Goal: Complete application form: Complete application form

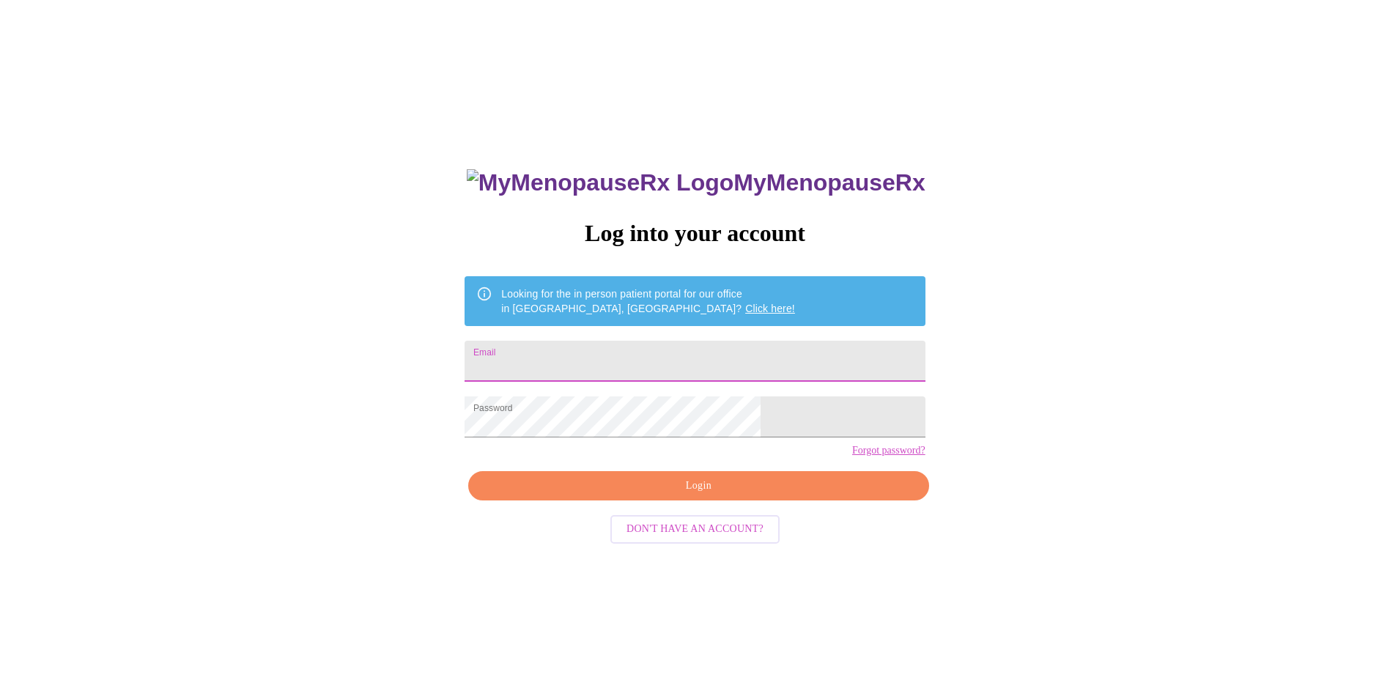
click at [671, 355] on input "Email" at bounding box center [695, 361] width 460 height 41
type input "[EMAIL_ADDRESS][DOMAIN_NAME]"
click at [690, 495] on span "Login" at bounding box center [698, 486] width 427 height 18
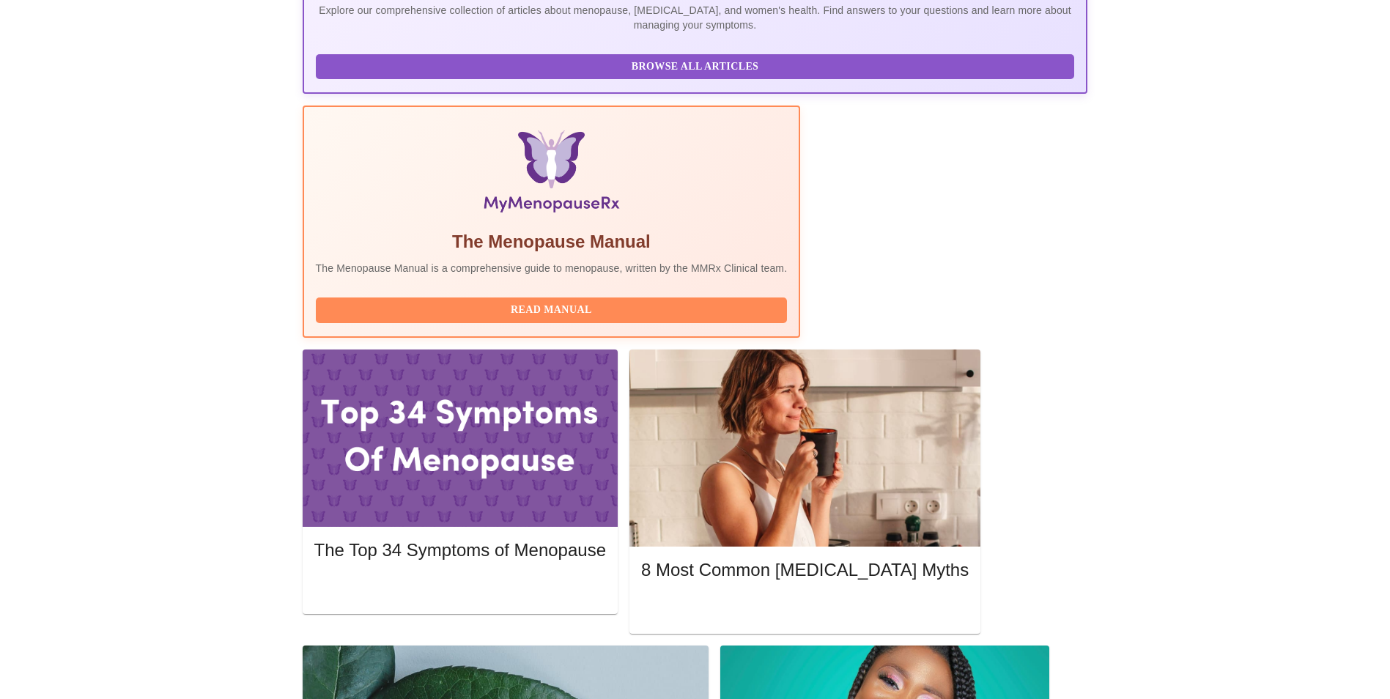
scroll to position [374, 0]
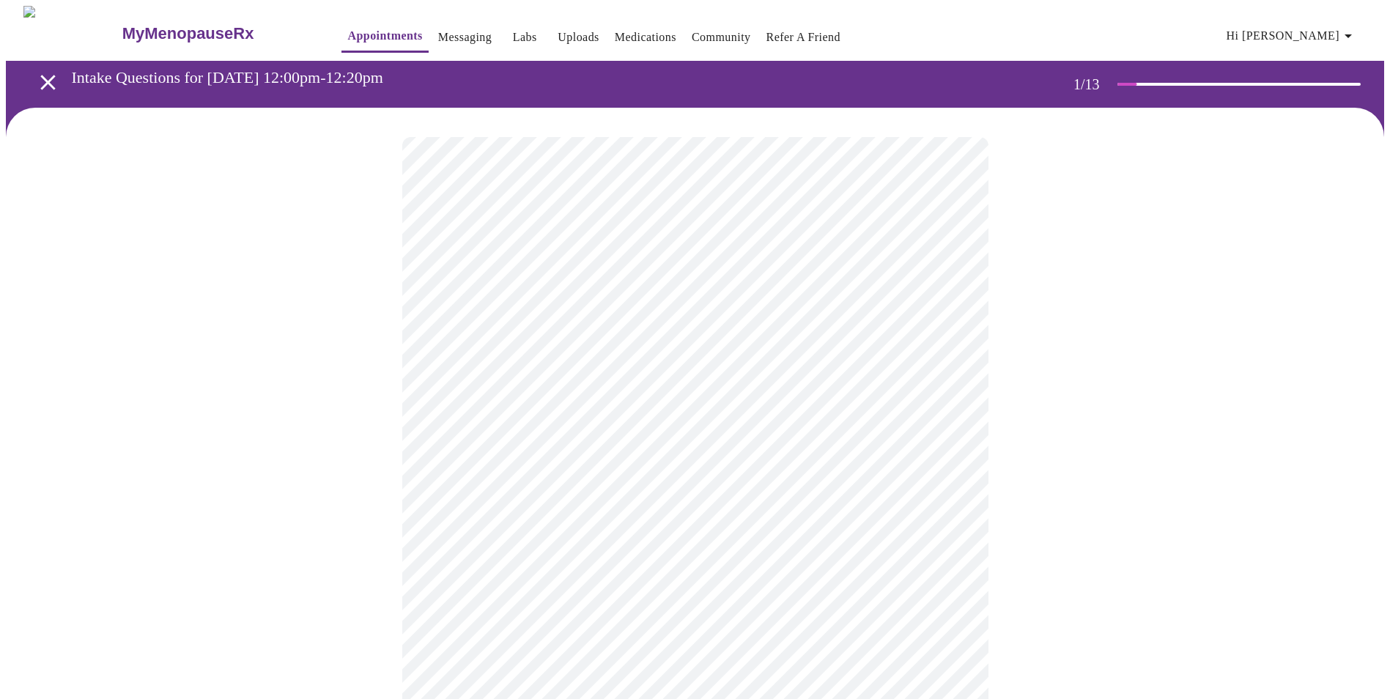
click at [464, 327] on body "MyMenopauseRx Appointments Messaging Labs Uploads Medications Community Refer a…" at bounding box center [695, 675] width 1378 height 1339
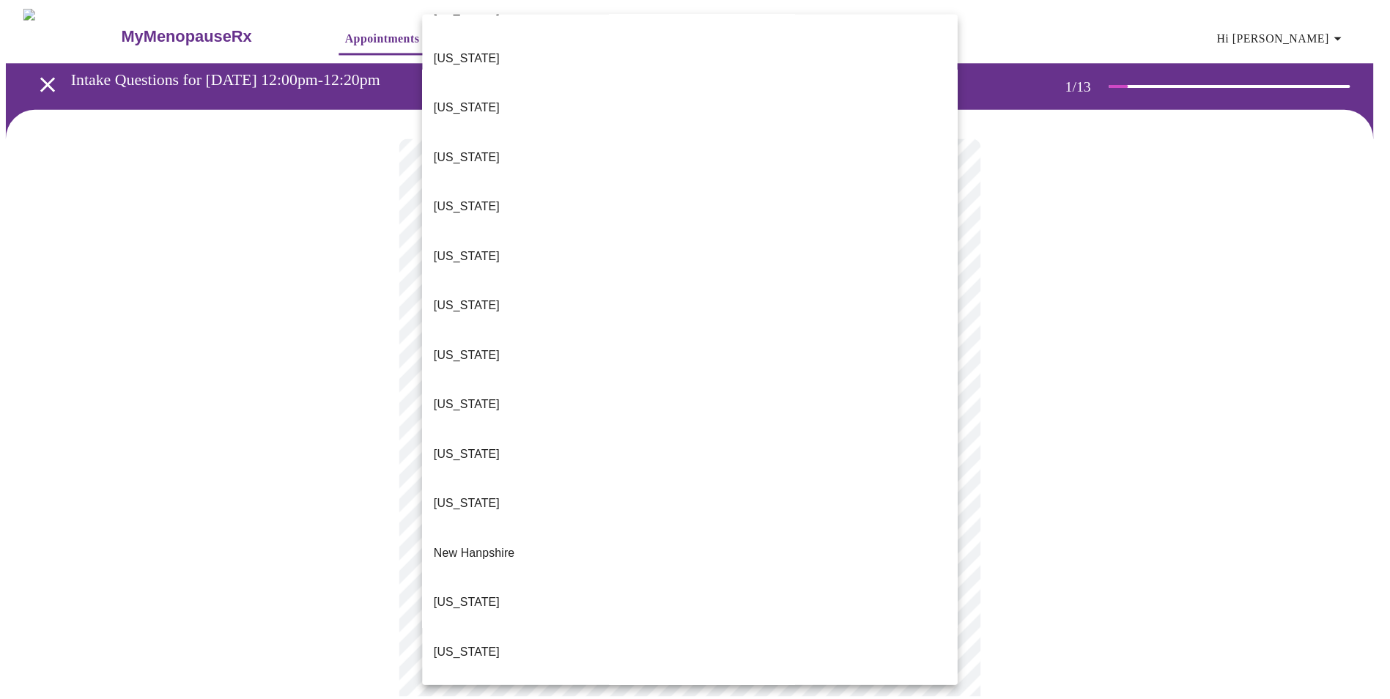
scroll to position [953, 0]
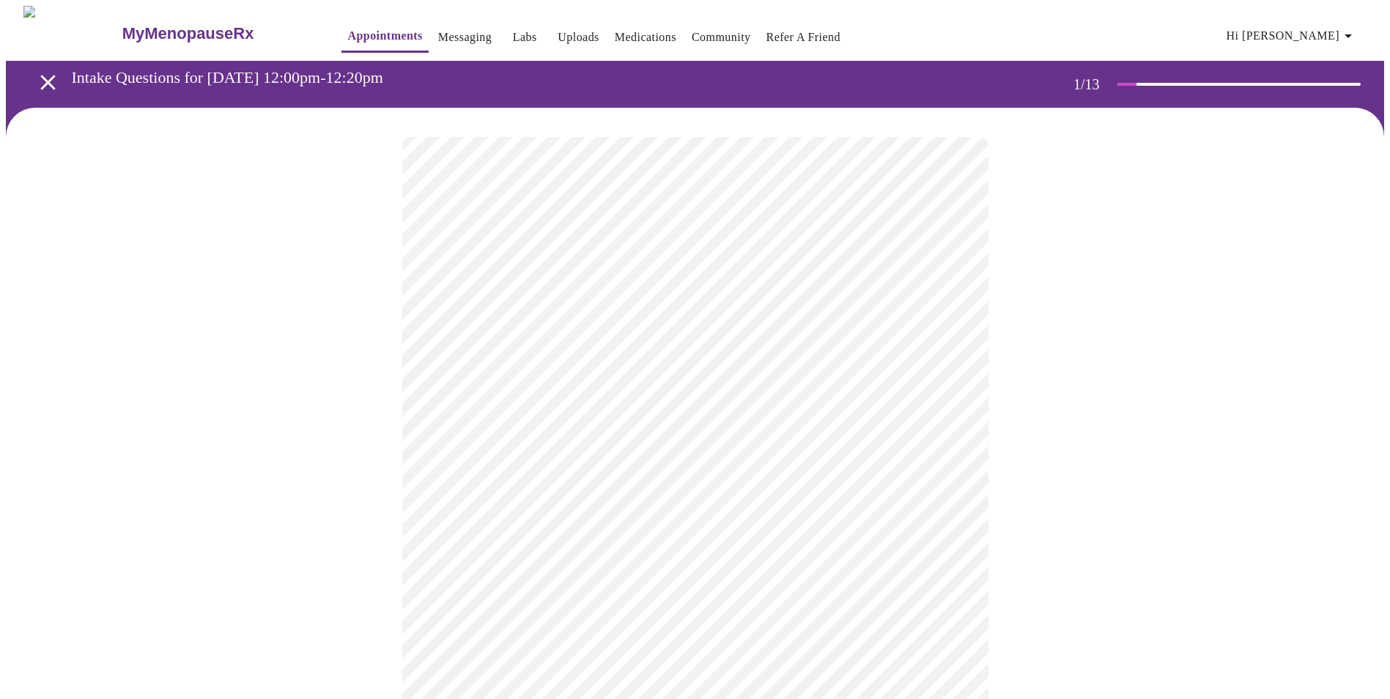
click at [563, 437] on body "MyMenopauseRx Appointments Messaging Labs Uploads Medications Community Refer a…" at bounding box center [695, 671] width 1378 height 1330
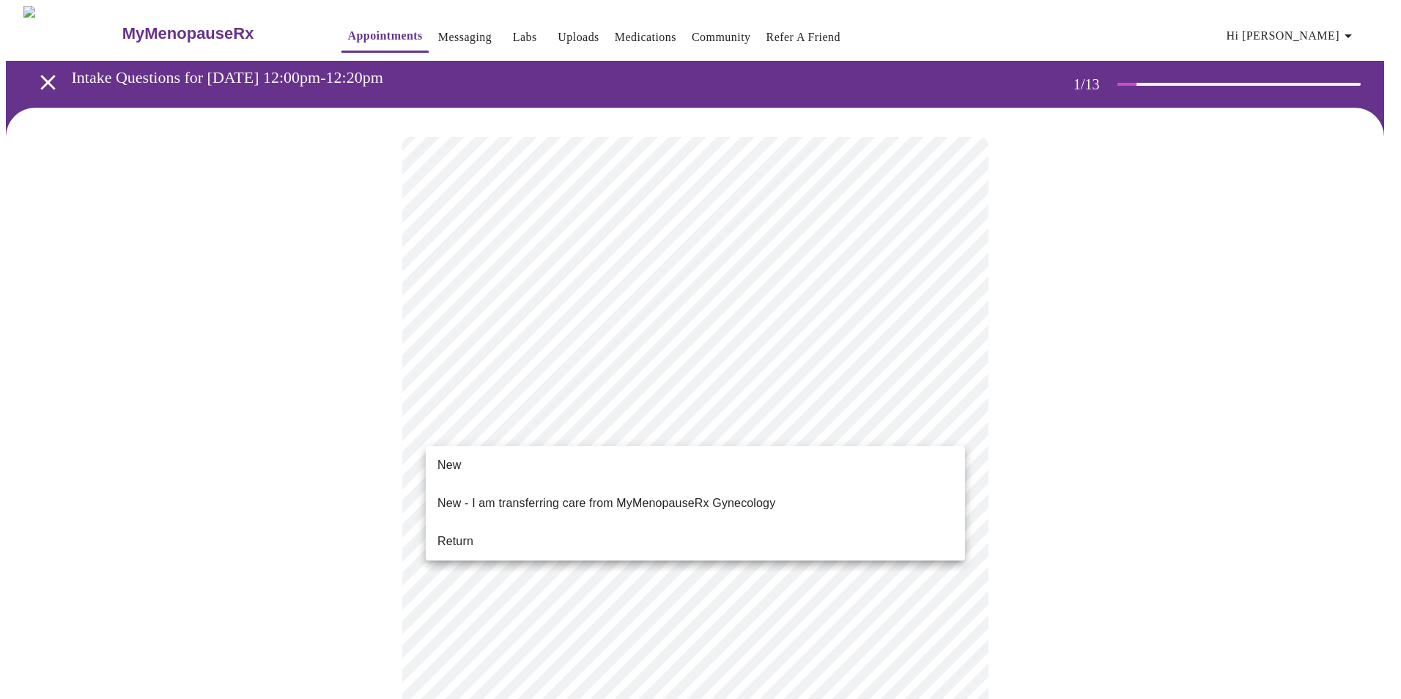
click at [482, 528] on li "Return" at bounding box center [695, 541] width 539 height 26
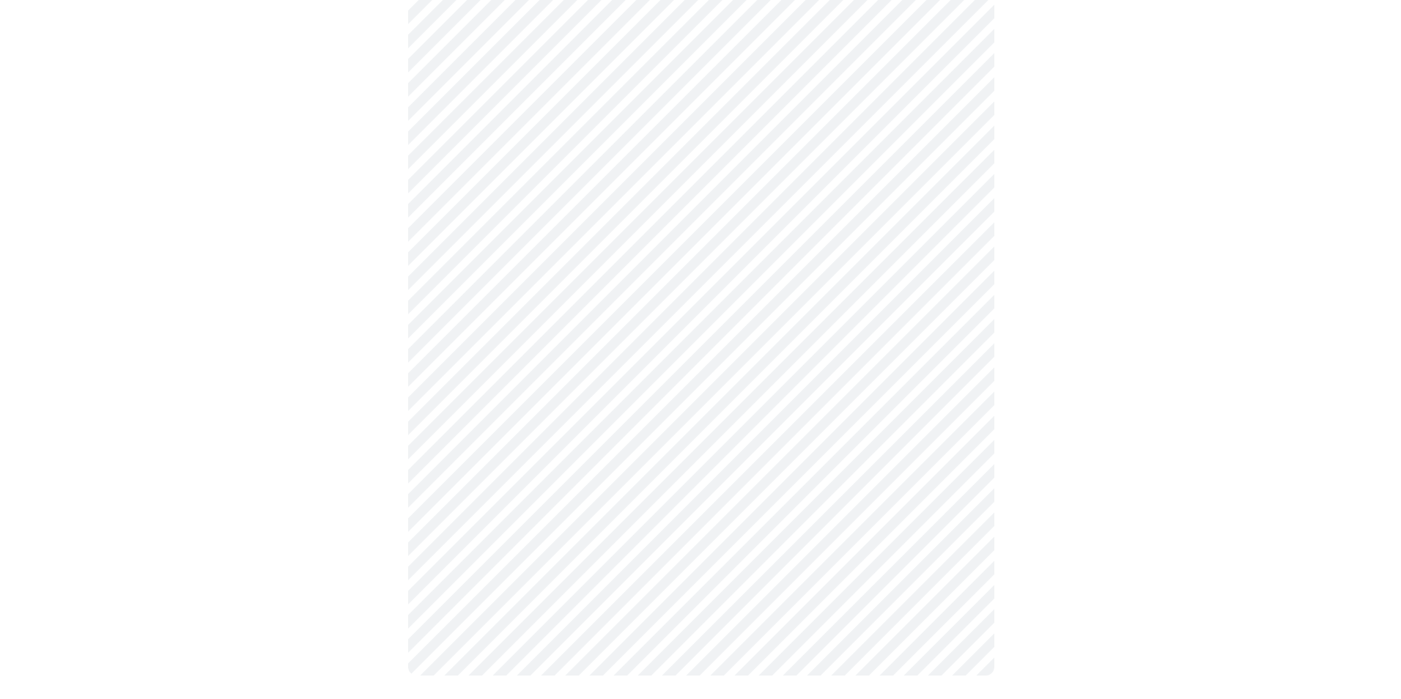
scroll to position [0, 0]
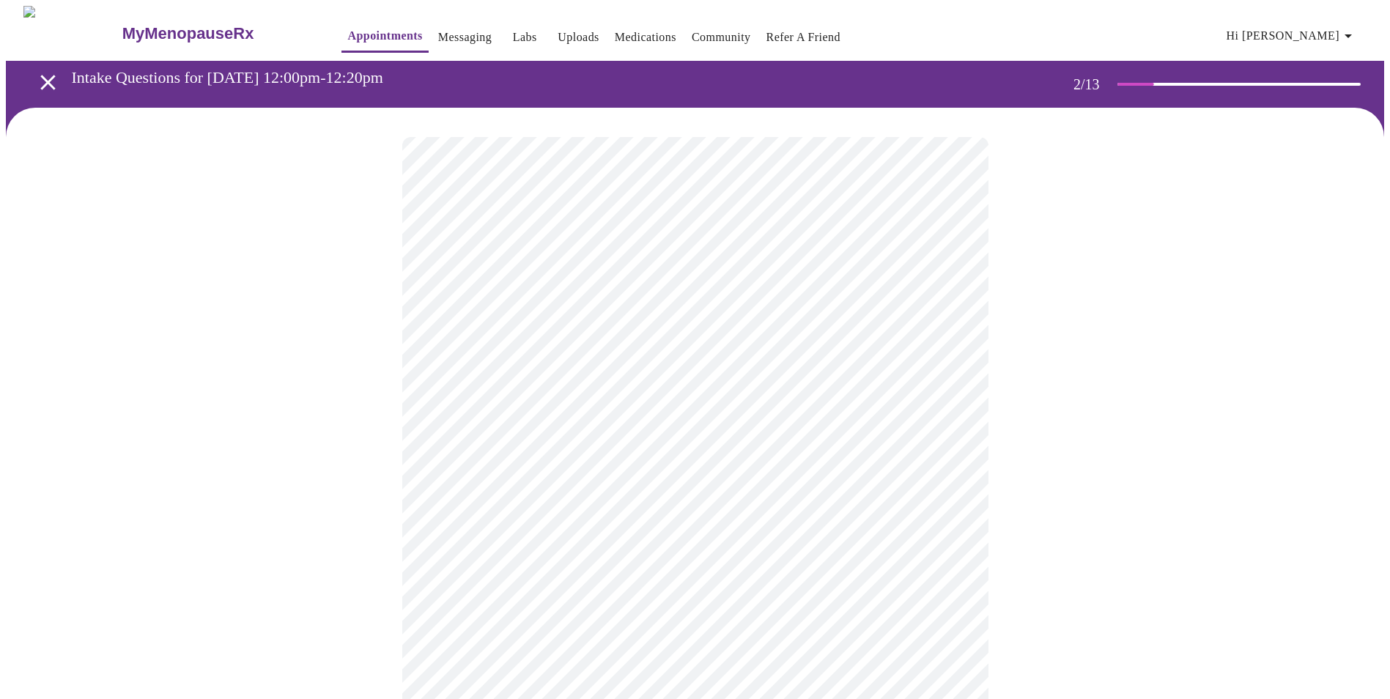
click at [664, 306] on body "MyMenopauseRx Appointments Messaging Labs Uploads Medications Community Refer a…" at bounding box center [695, 446] width 1378 height 881
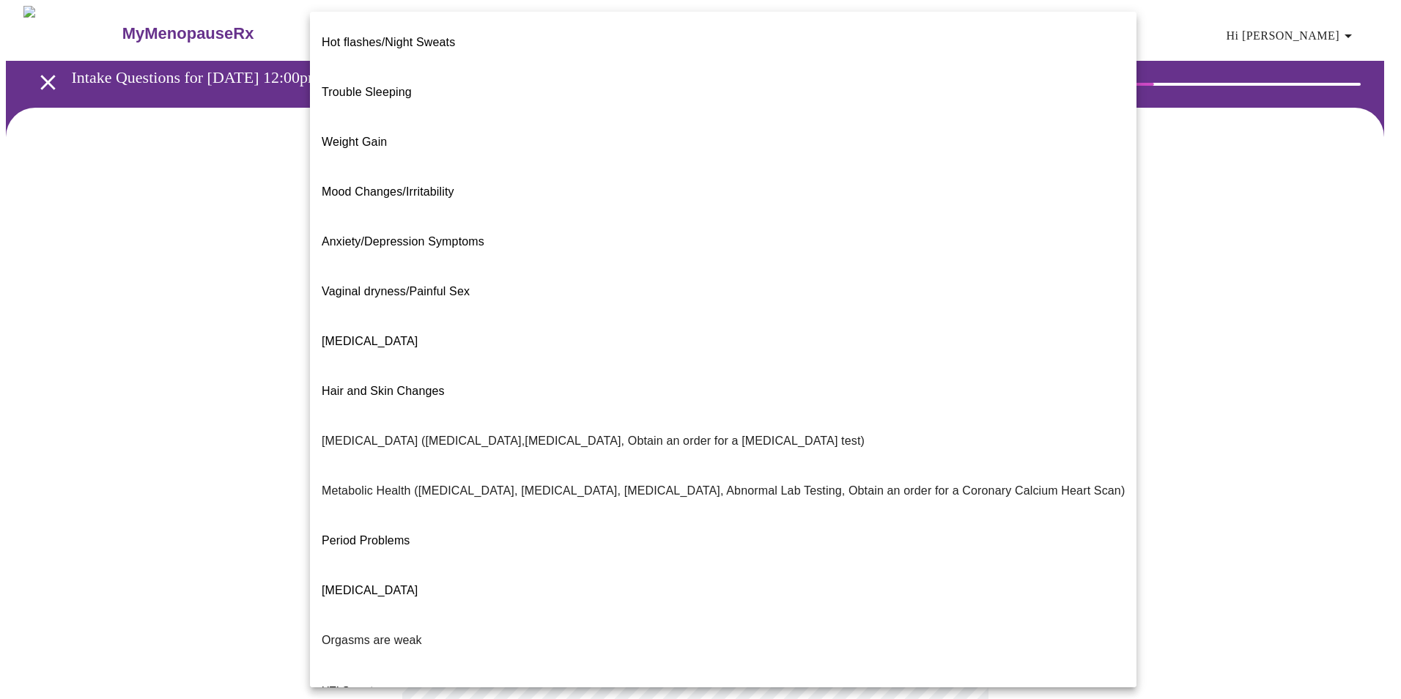
click at [370, 136] on span "Weight Gain" at bounding box center [354, 142] width 65 height 12
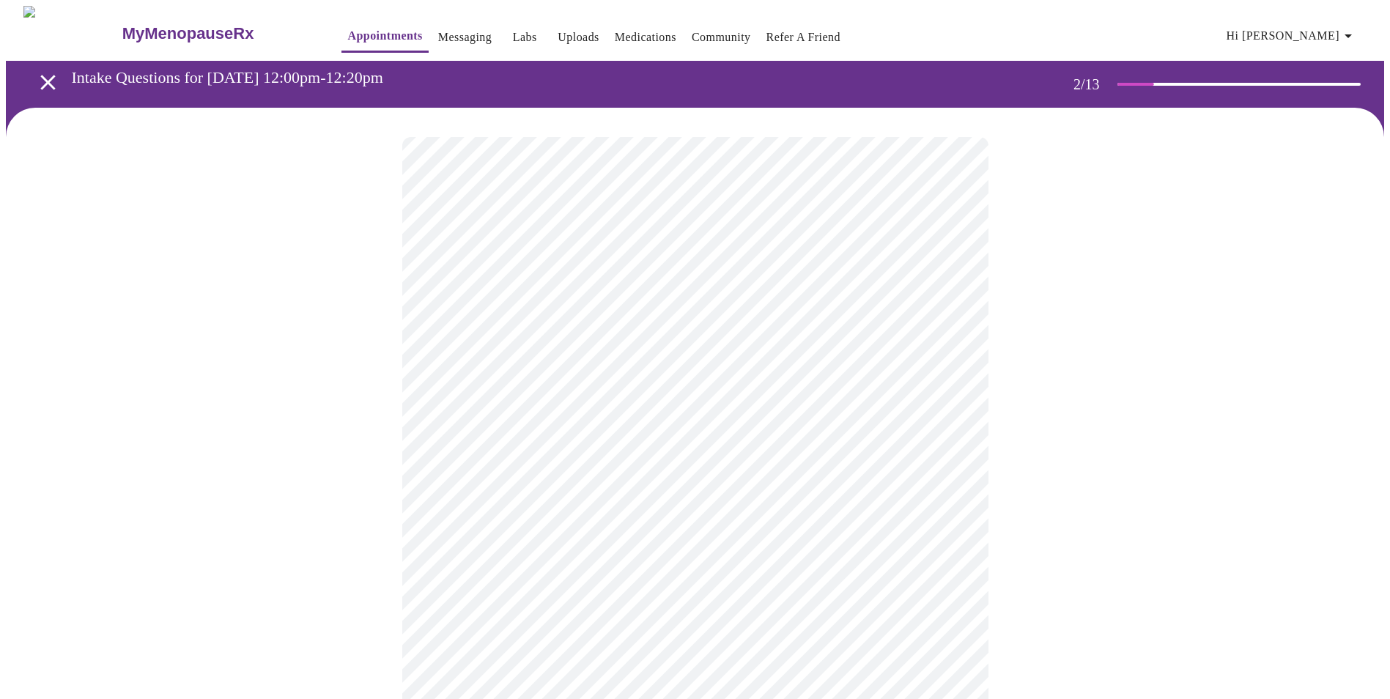
click at [547, 299] on body "MyMenopauseRx Appointments Messaging Labs Uploads Medications Community Refer a…" at bounding box center [695, 442] width 1378 height 872
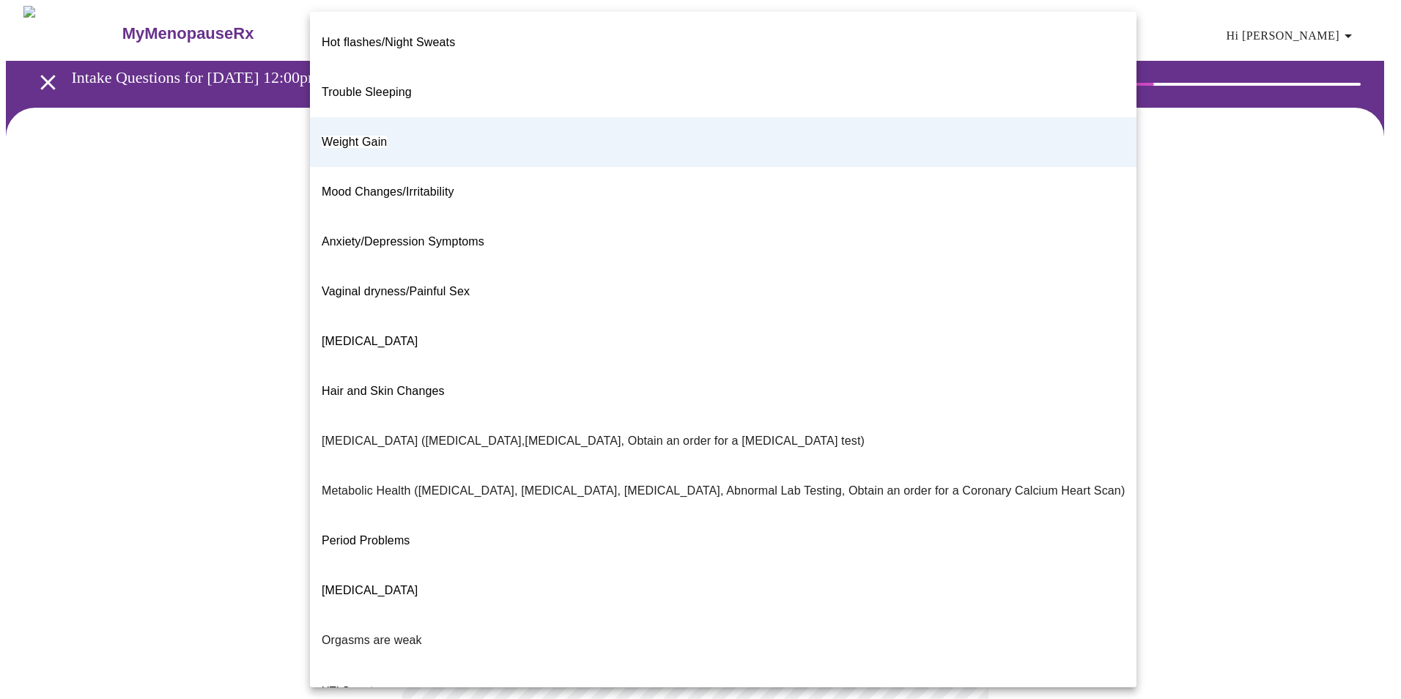
click at [379, 86] on span "Trouble Sleeping" at bounding box center [367, 92] width 90 height 12
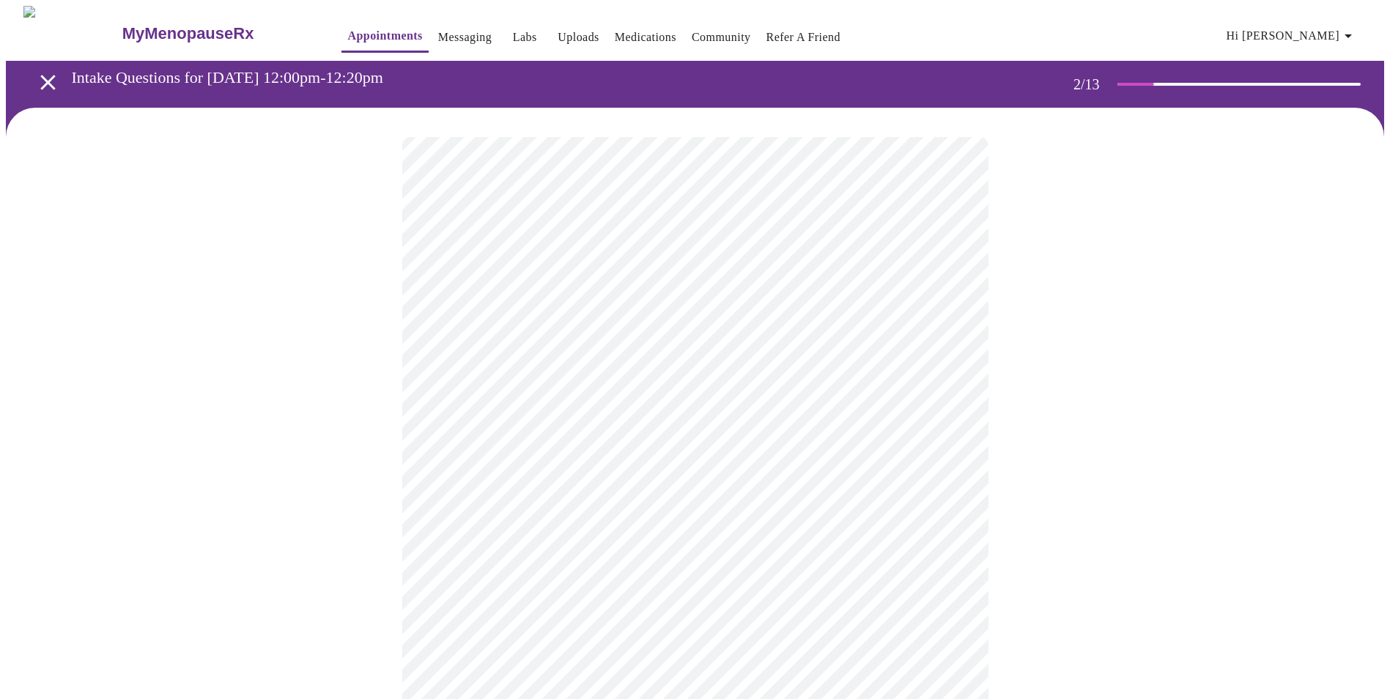
click at [748, 448] on body "MyMenopauseRx Appointments Messaging Labs Uploads Medications Community Refer a…" at bounding box center [695, 442] width 1378 height 872
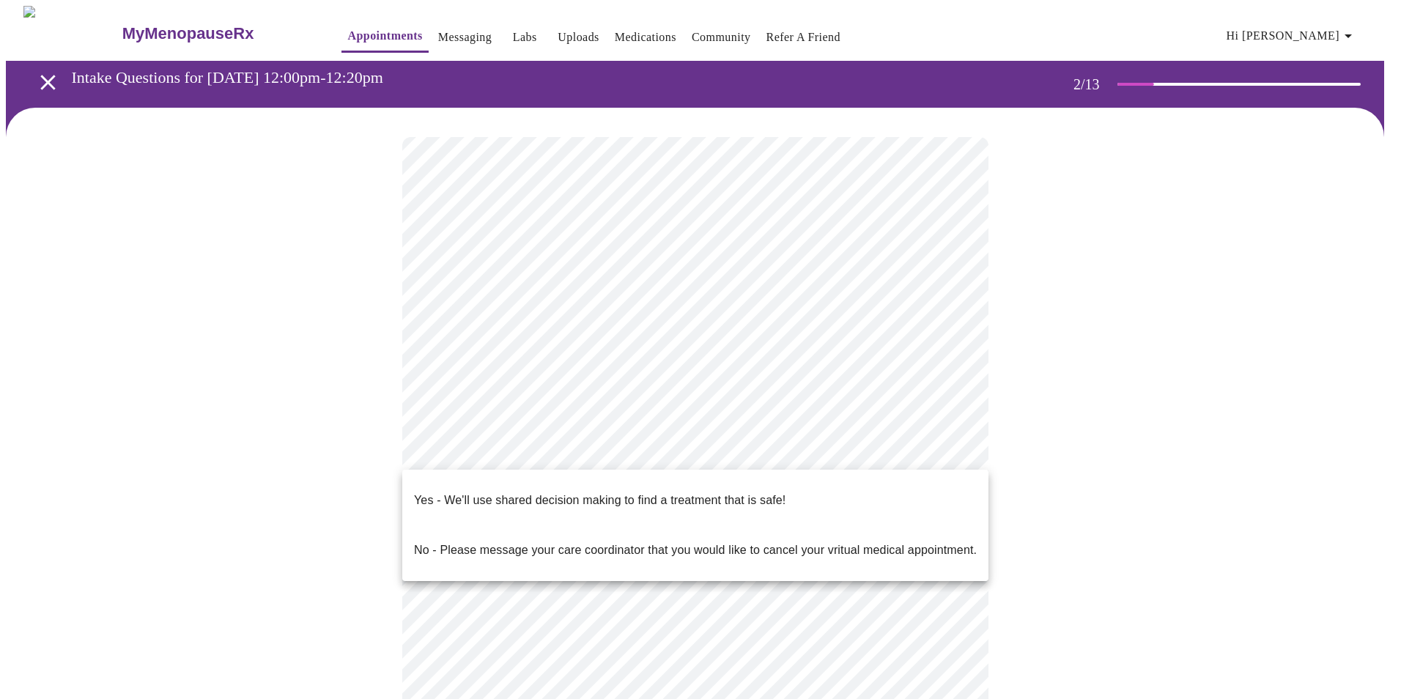
click at [704, 492] on p "Yes - We'll use shared decision making to find a treatment that is safe!" at bounding box center [600, 501] width 372 height 18
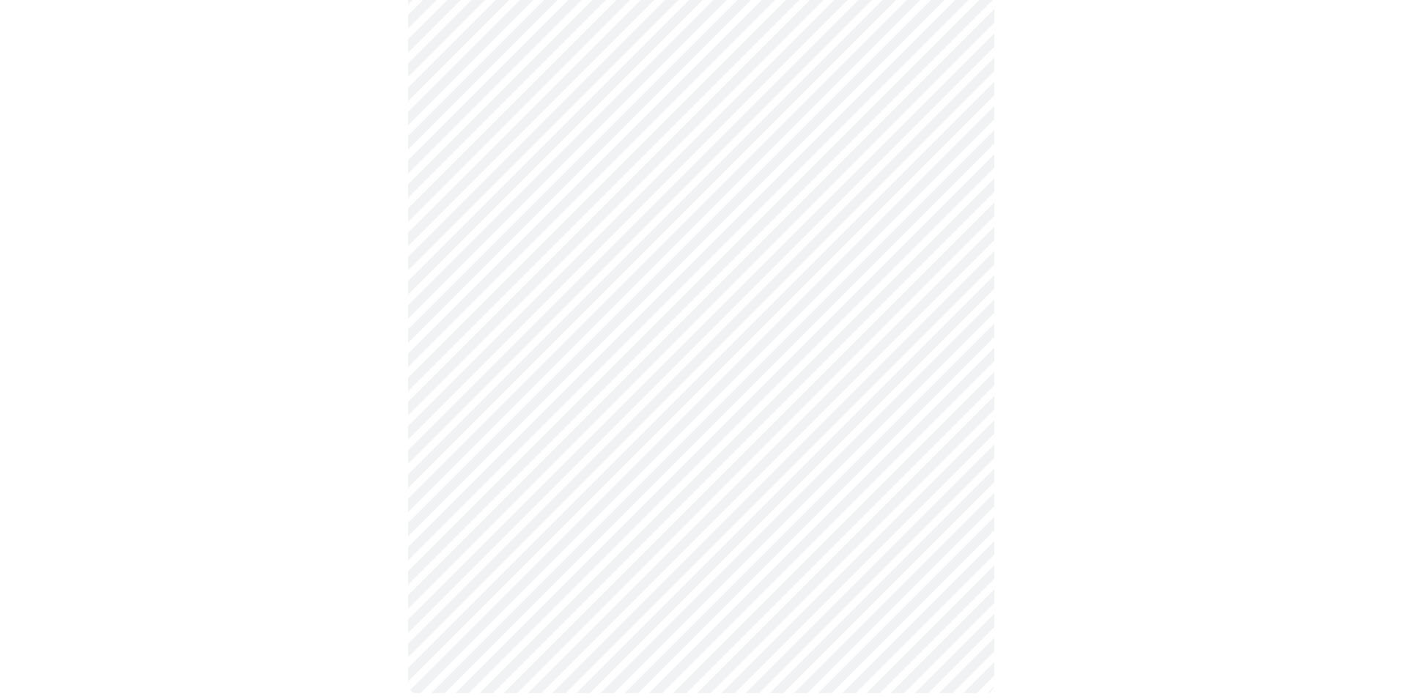
scroll to position [133, 0]
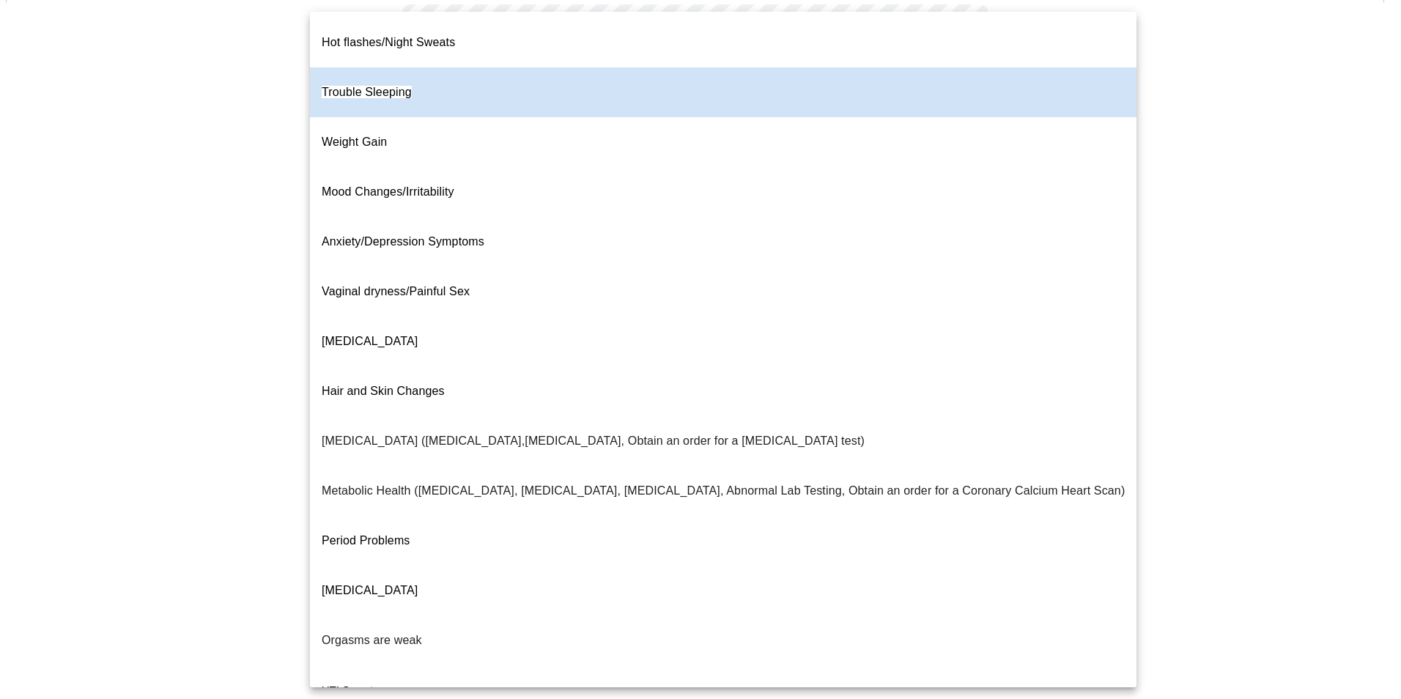
click at [578, 171] on body "MyMenopauseRx Appointments Messaging Labs Uploads Medications Community Refer a…" at bounding box center [700, 289] width 1389 height 832
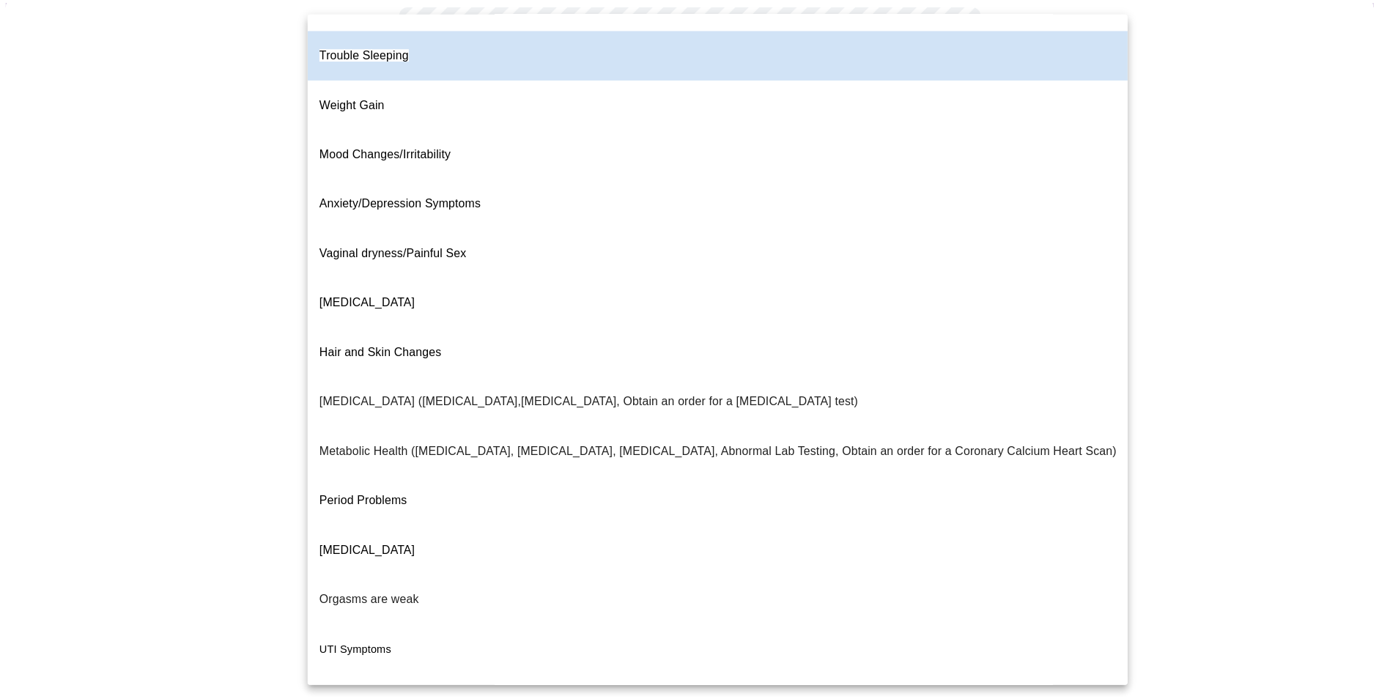
scroll to position [60, 0]
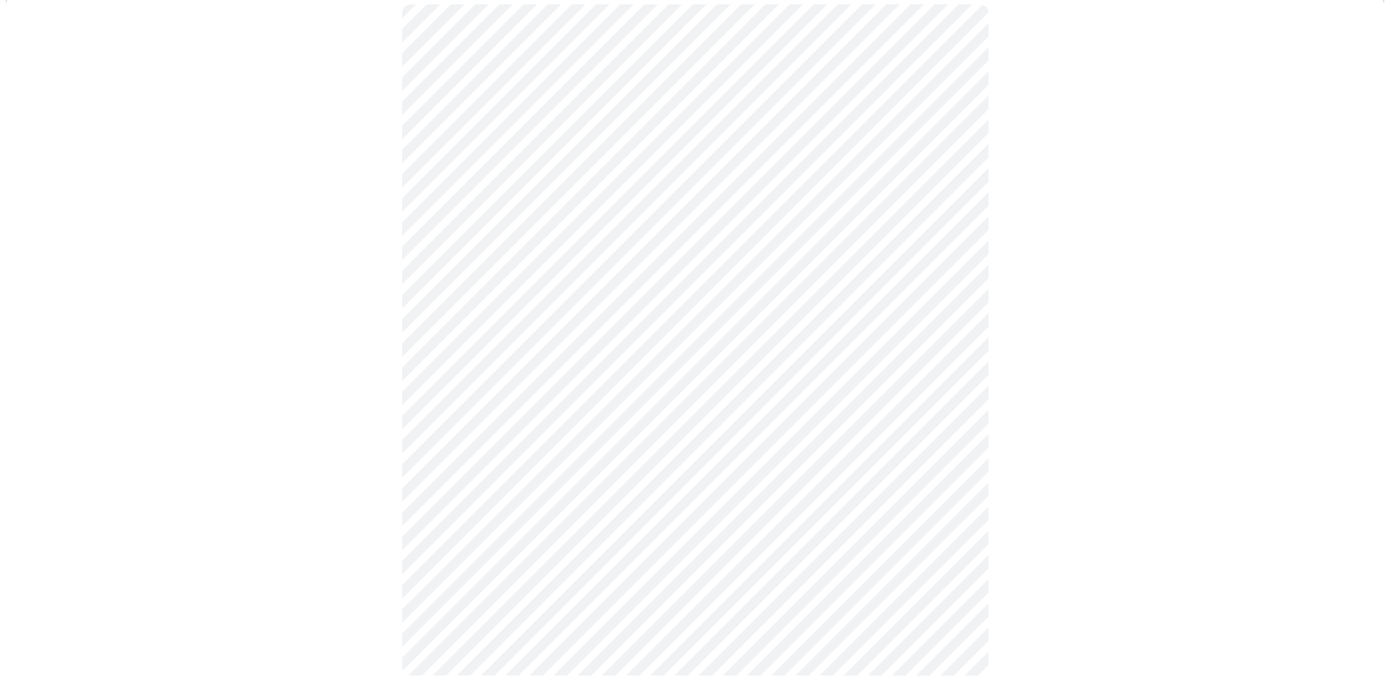
scroll to position [0, 0]
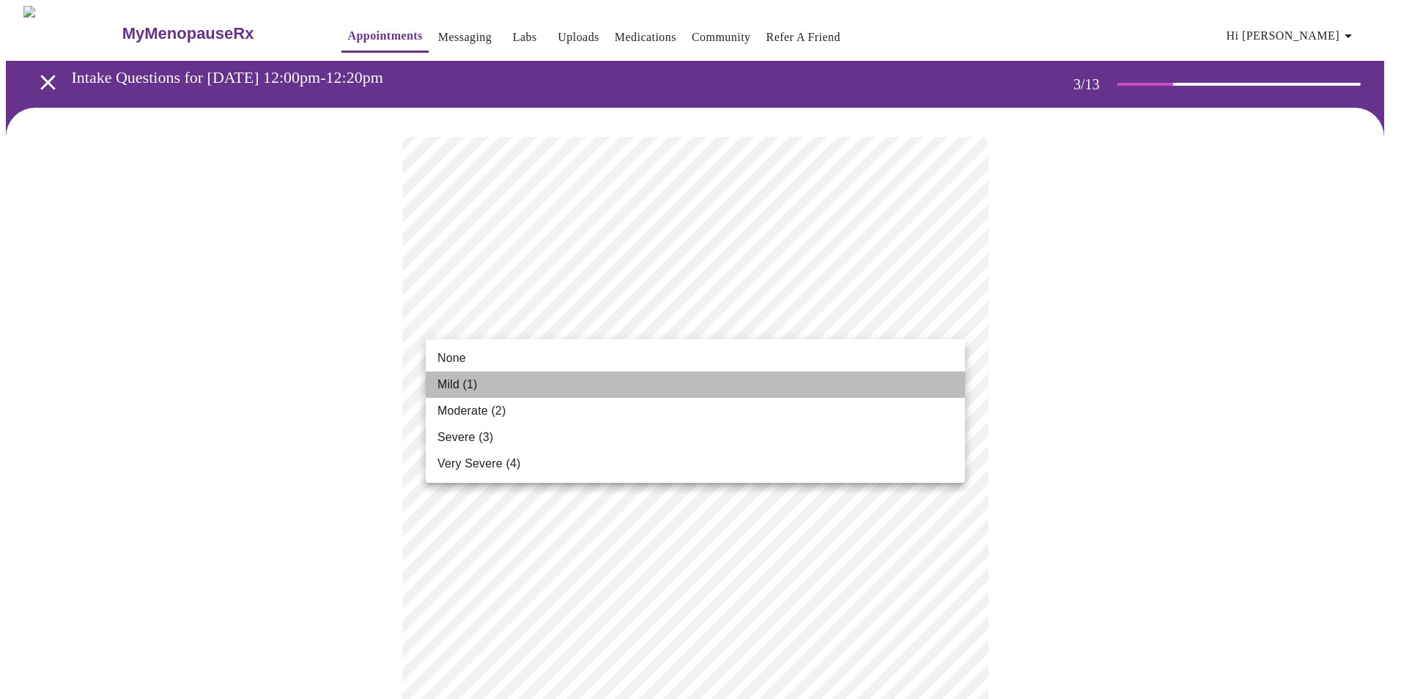
click at [471, 391] on span "Mild (1)" at bounding box center [457, 385] width 40 height 18
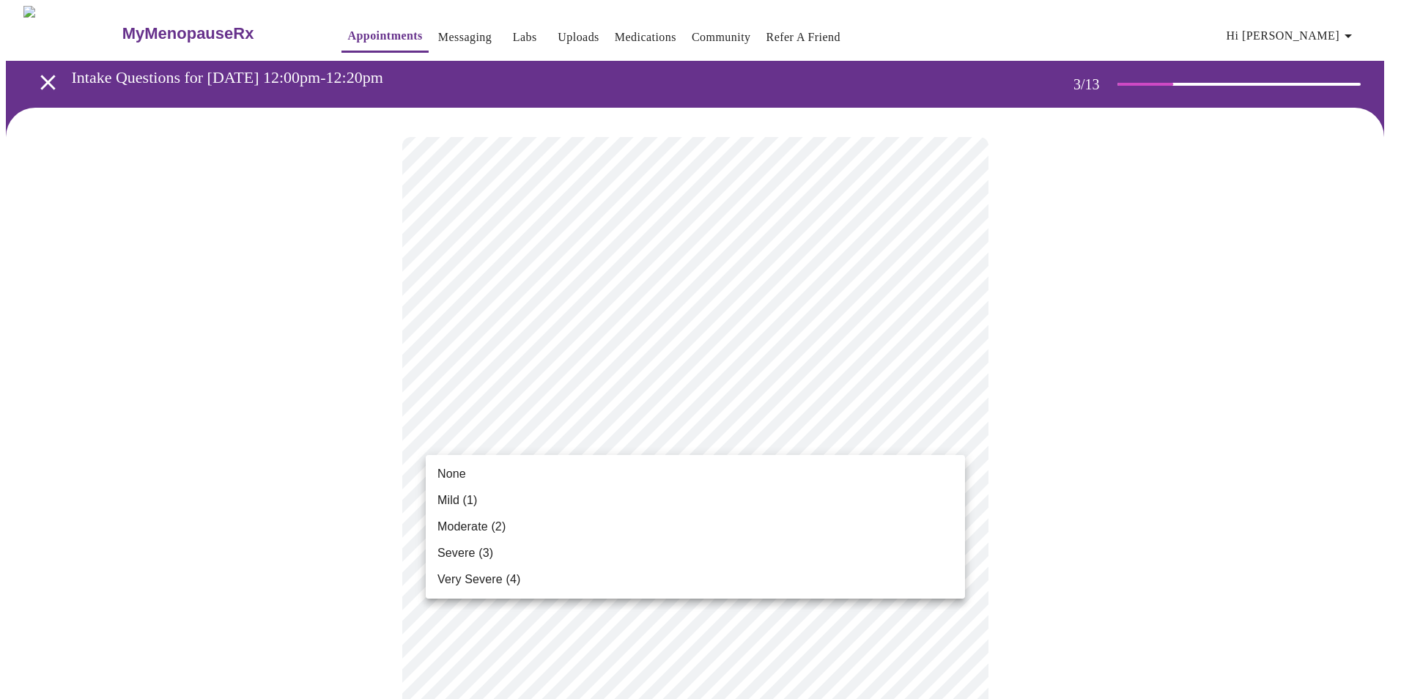
click at [498, 528] on span "Moderate (2)" at bounding box center [471, 527] width 68 height 18
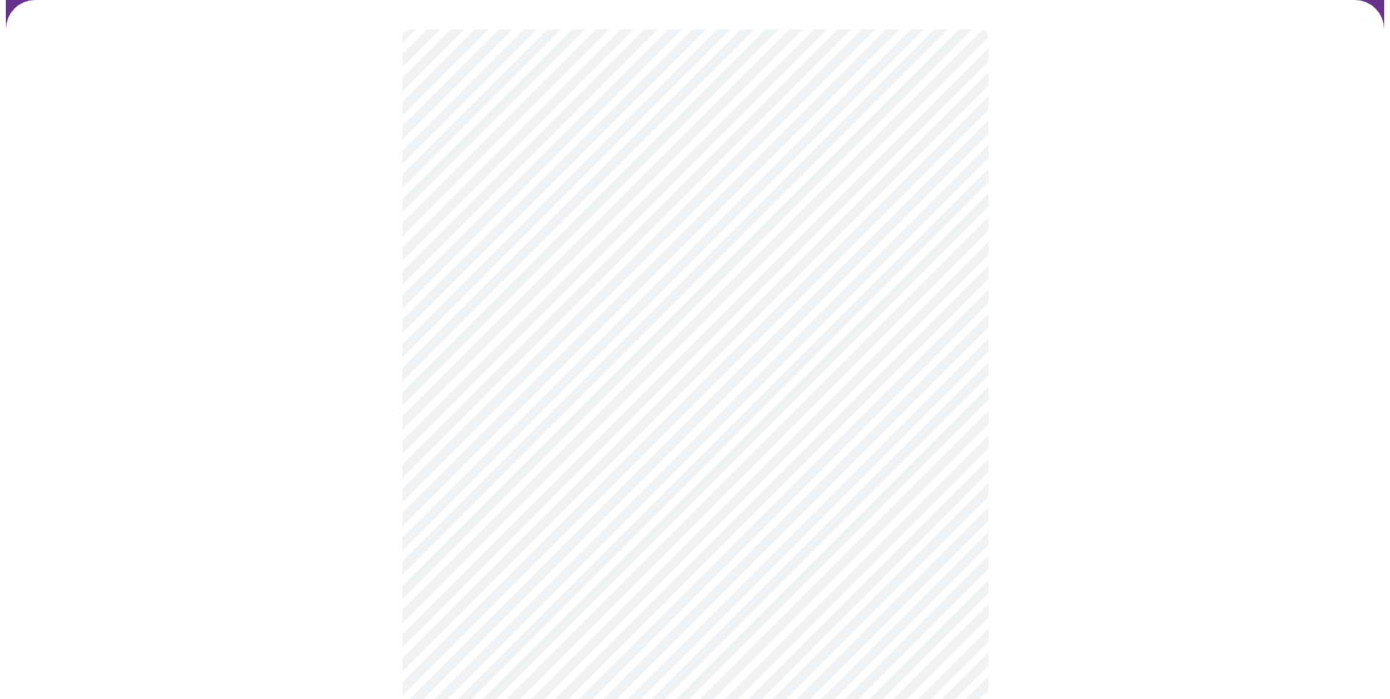
scroll to position [147, 0]
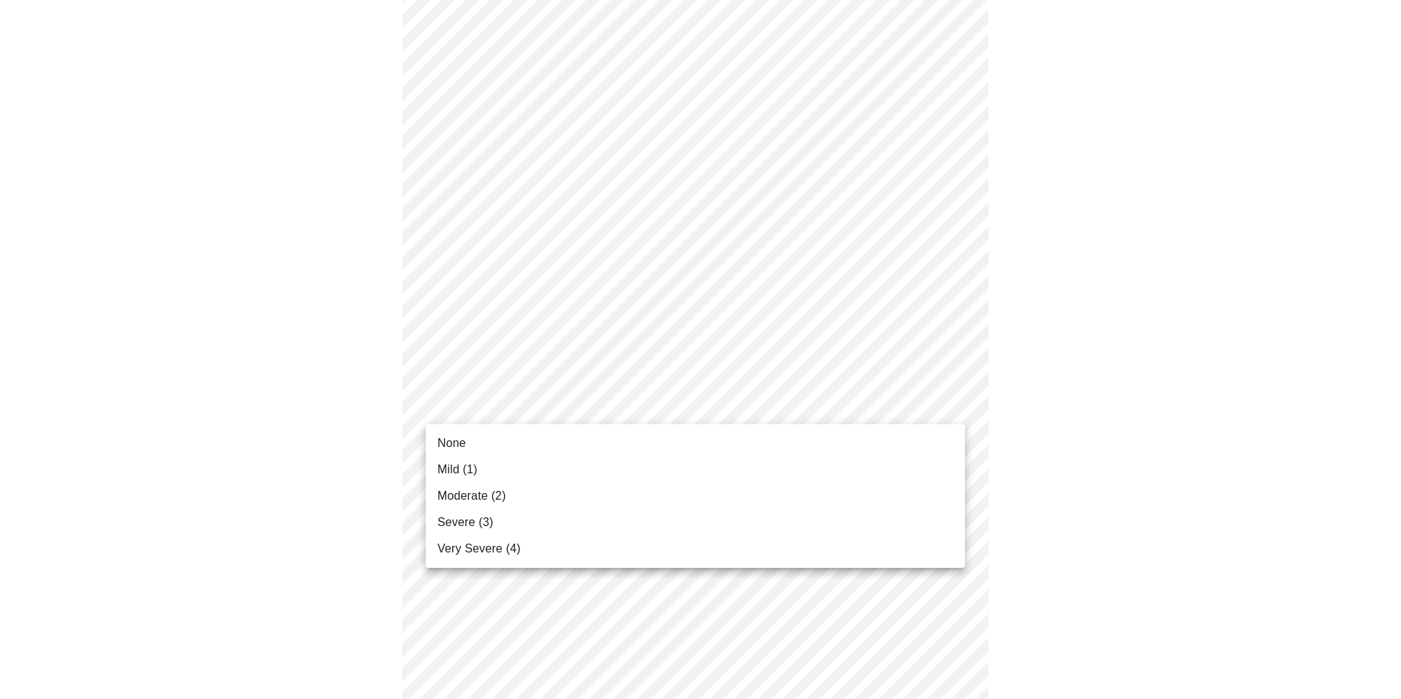
click at [451, 515] on span "Severe (3)" at bounding box center [465, 523] width 56 height 18
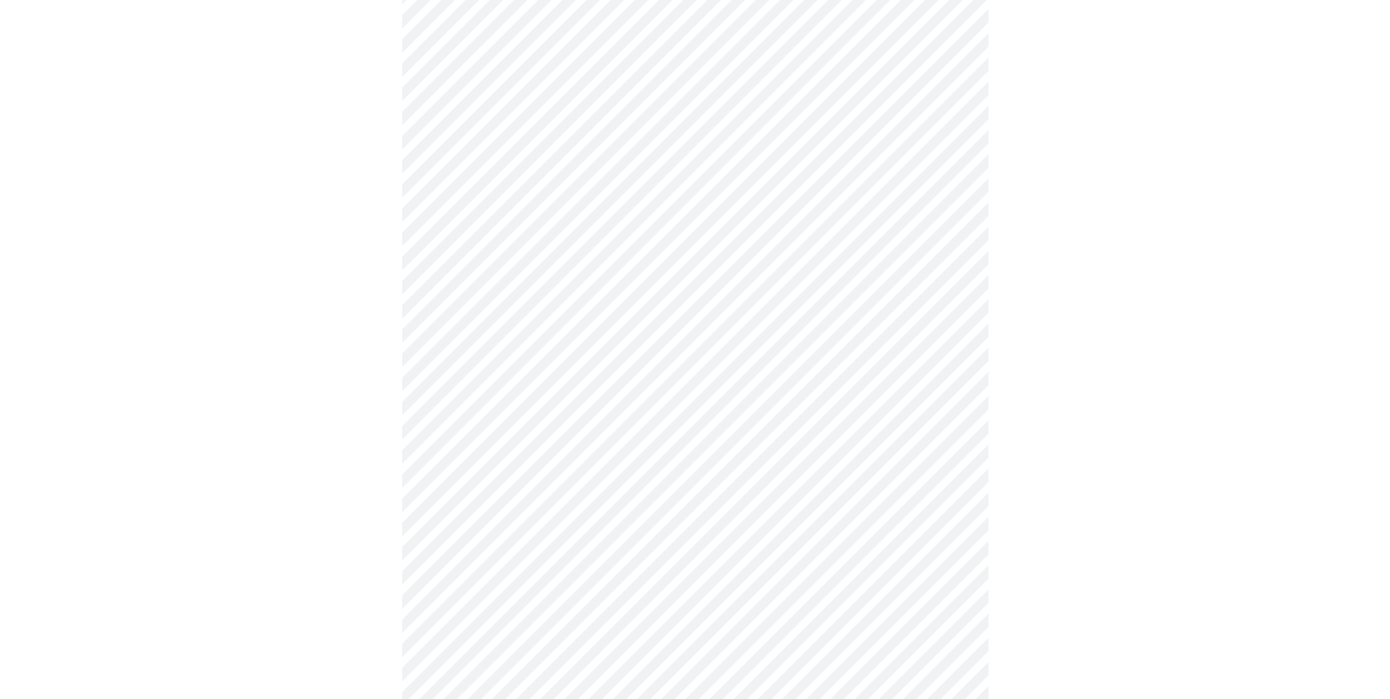
scroll to position [220, 0]
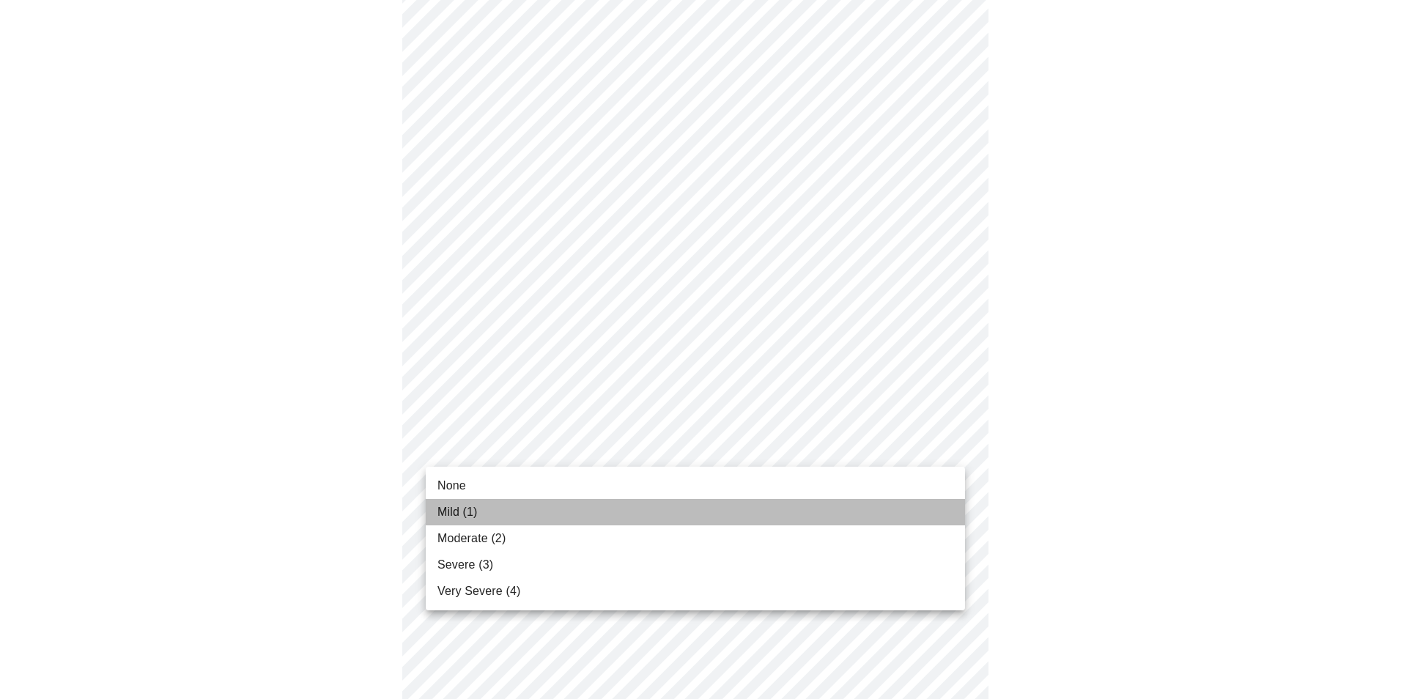
click at [477, 518] on span "Mild (1)" at bounding box center [457, 512] width 40 height 18
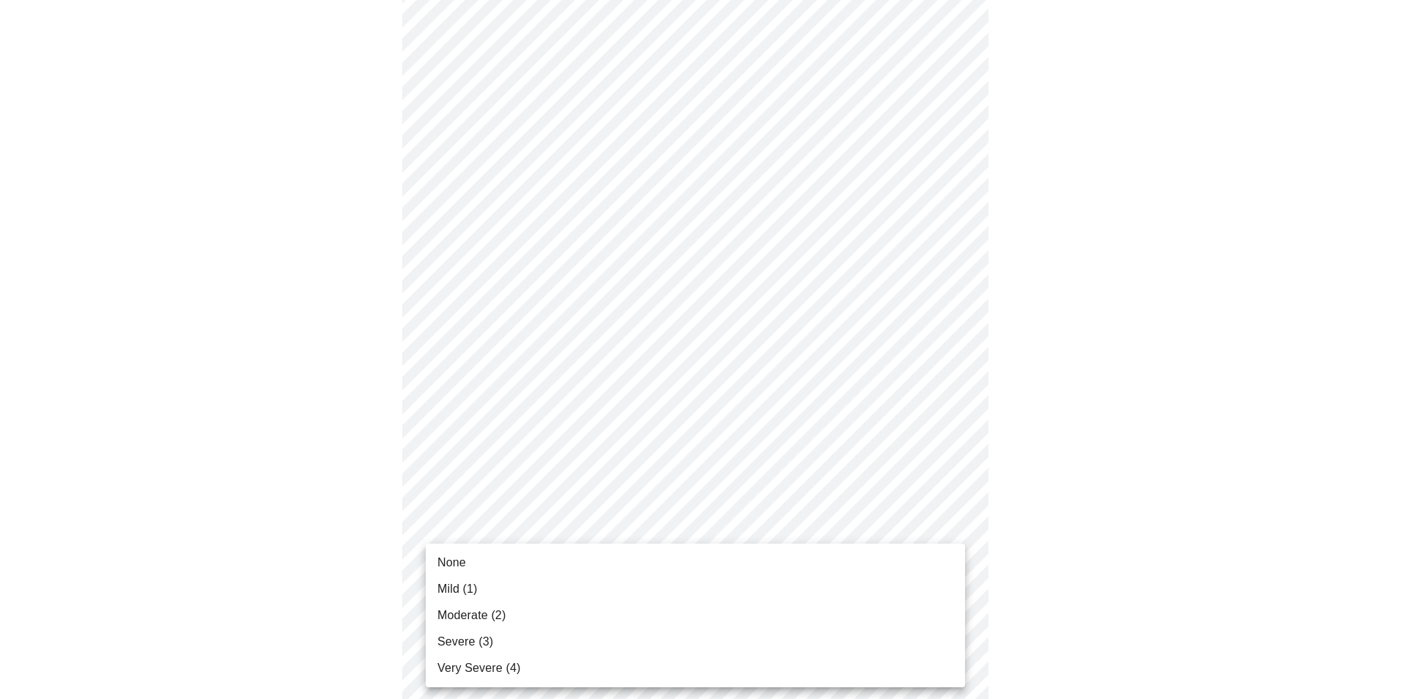
click at [480, 613] on span "Moderate (2)" at bounding box center [471, 616] width 68 height 18
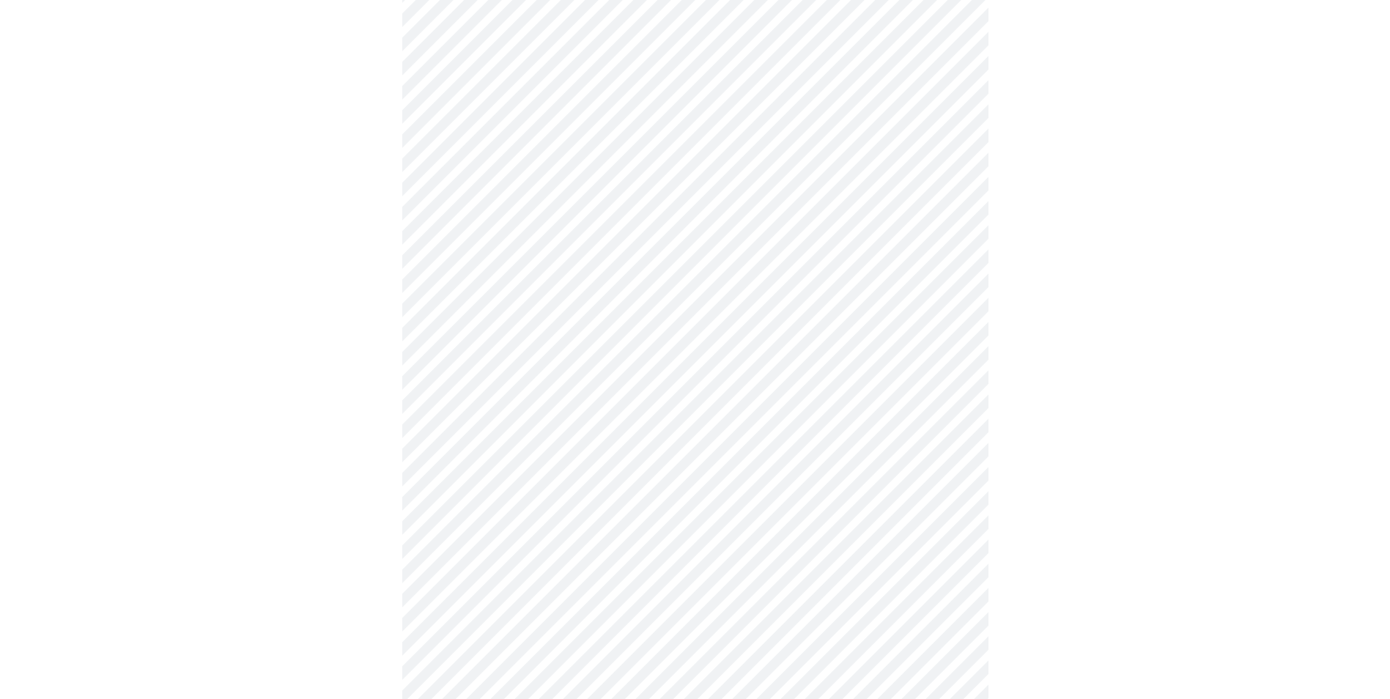
scroll to position [440, 0]
click at [720, 322] on body "MyMenopauseRx Appointments Messaging Labs Uploads Medications Community Refer a…" at bounding box center [695, 489] width 1378 height 1847
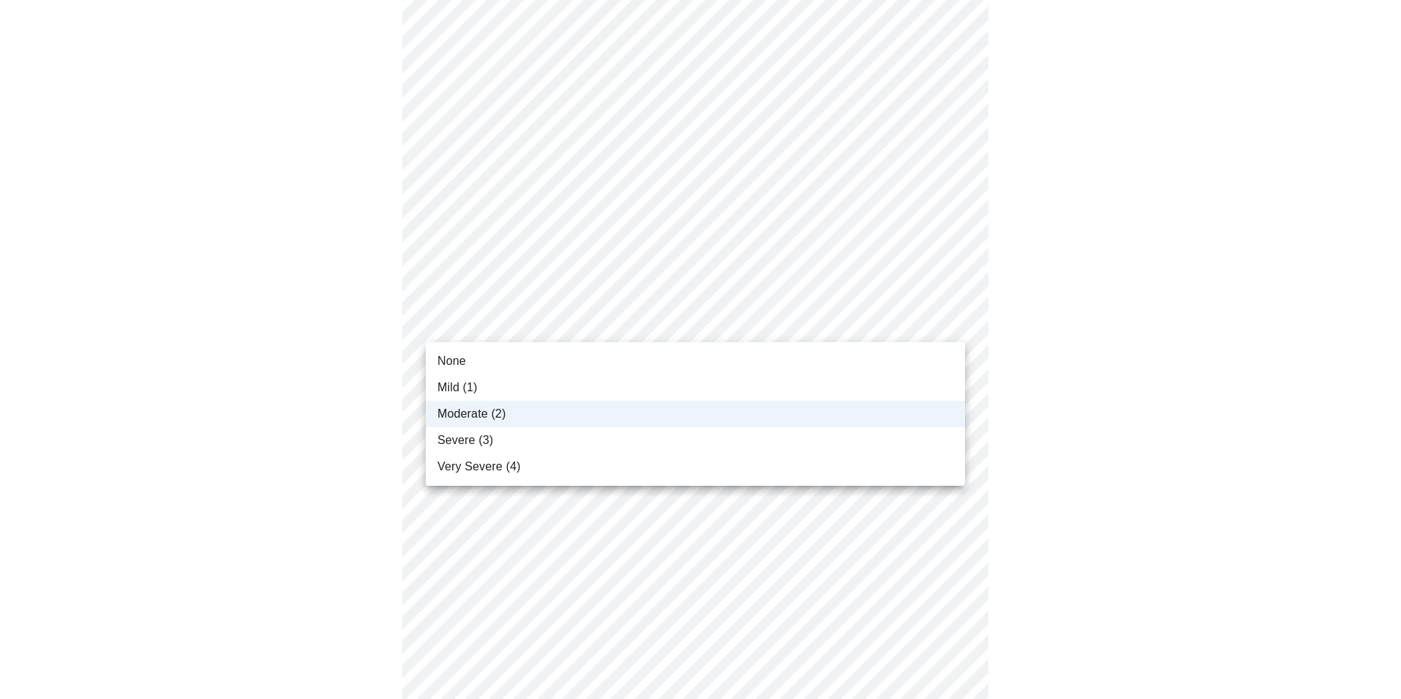
click at [1073, 341] on div at bounding box center [700, 349] width 1401 height 699
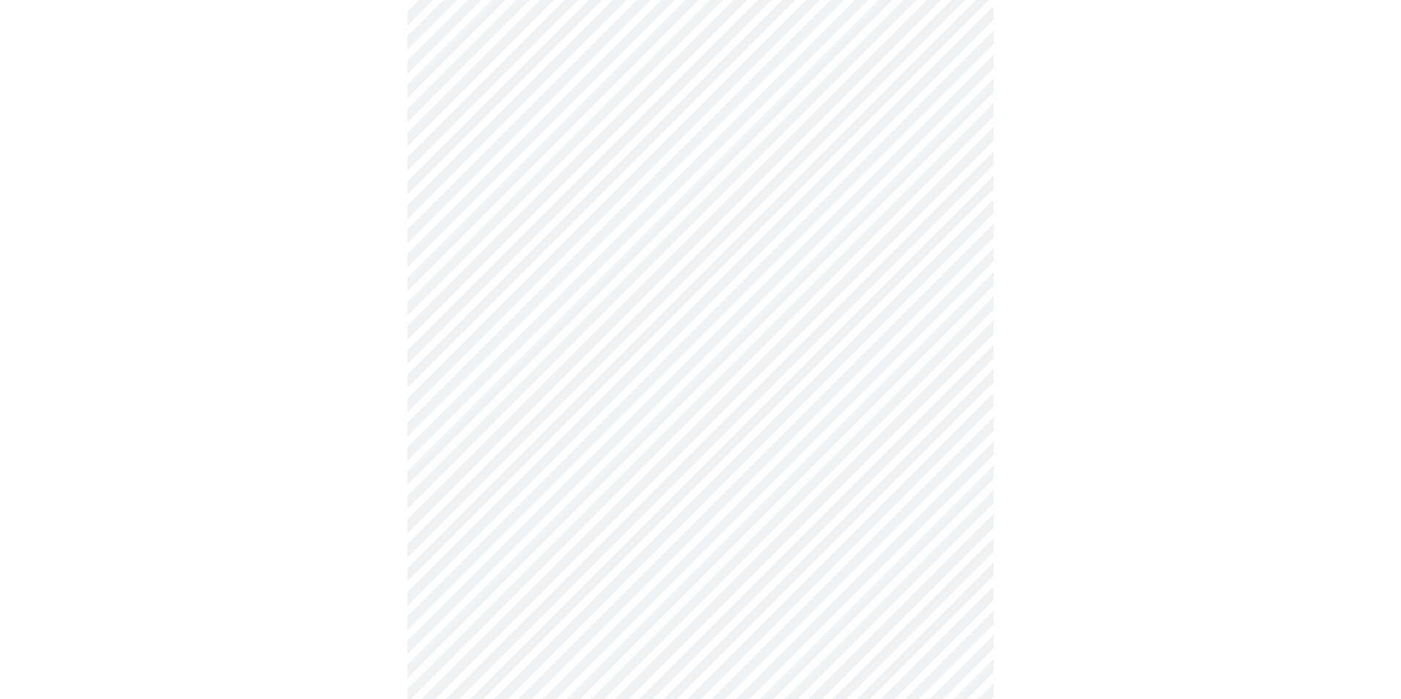
click at [630, 422] on body "MyMenopauseRx Appointments Messaging Labs Uploads Medications Community Refer a…" at bounding box center [700, 489] width 1389 height 1847
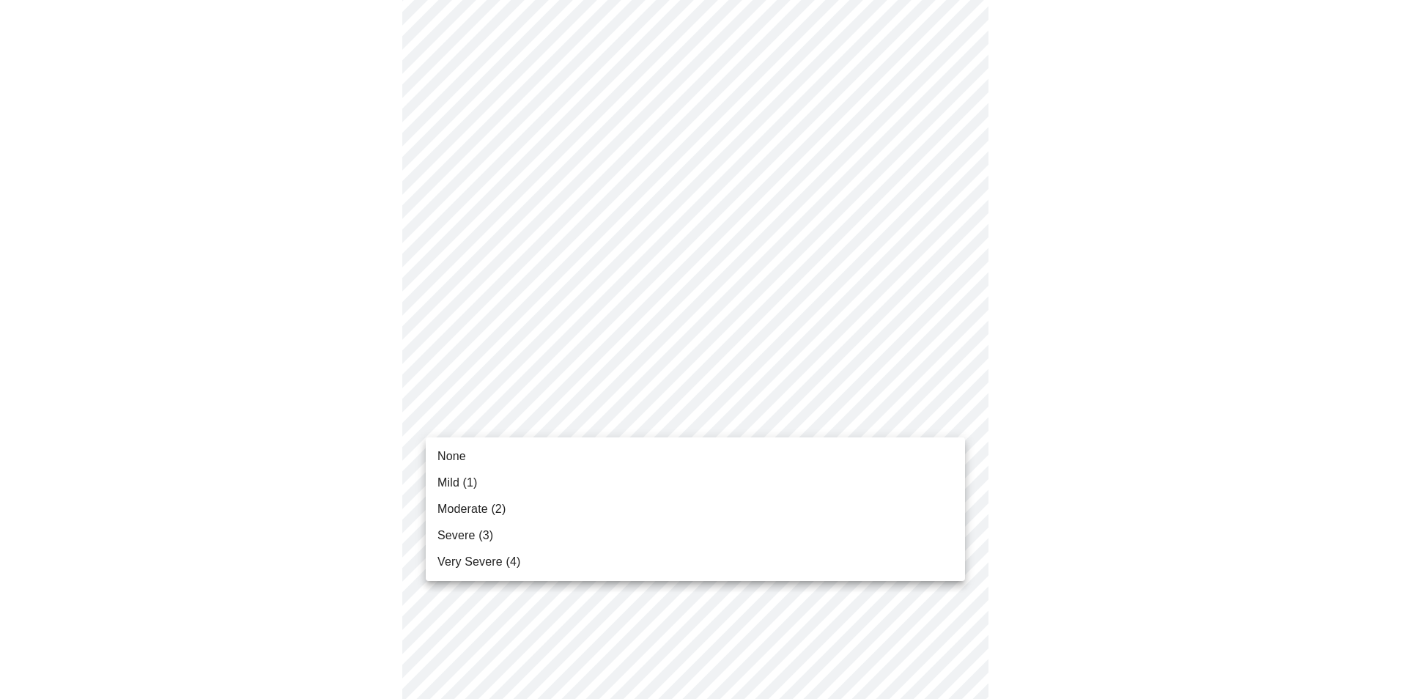
click at [541, 506] on li "Moderate (2)" at bounding box center [695, 509] width 539 height 26
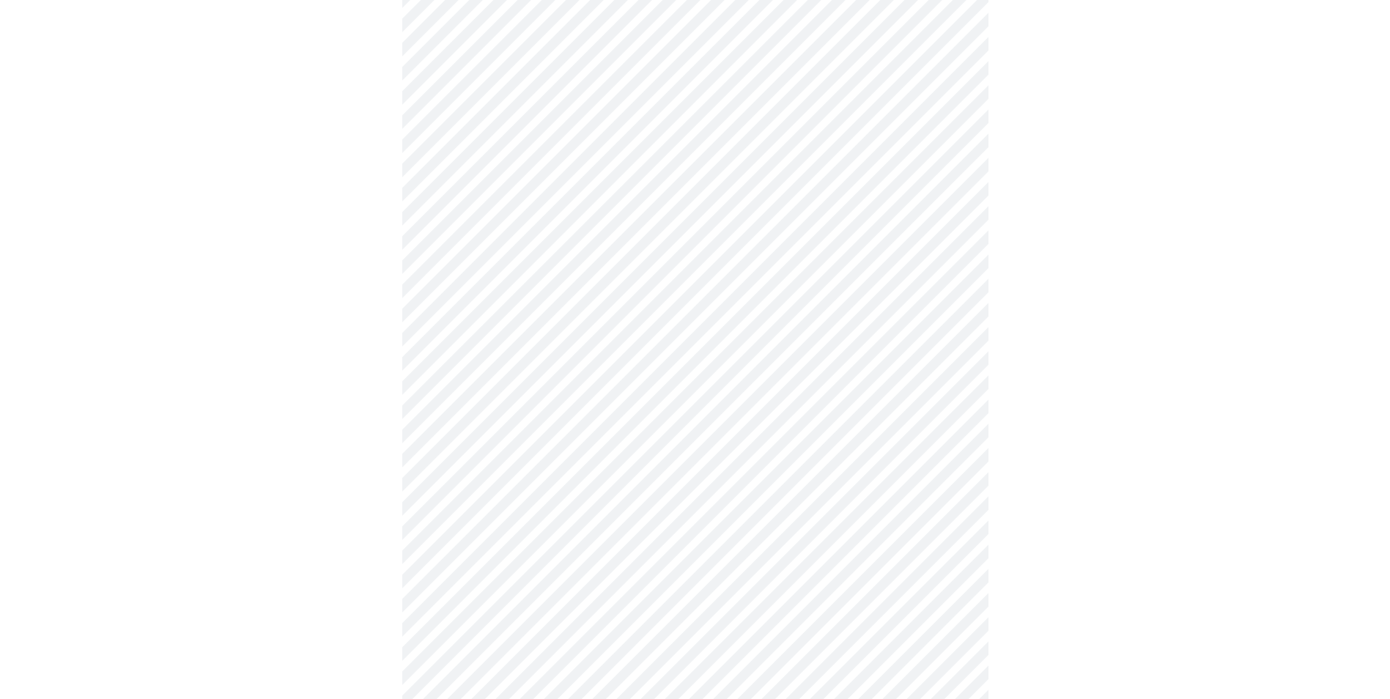
scroll to position [660, 0]
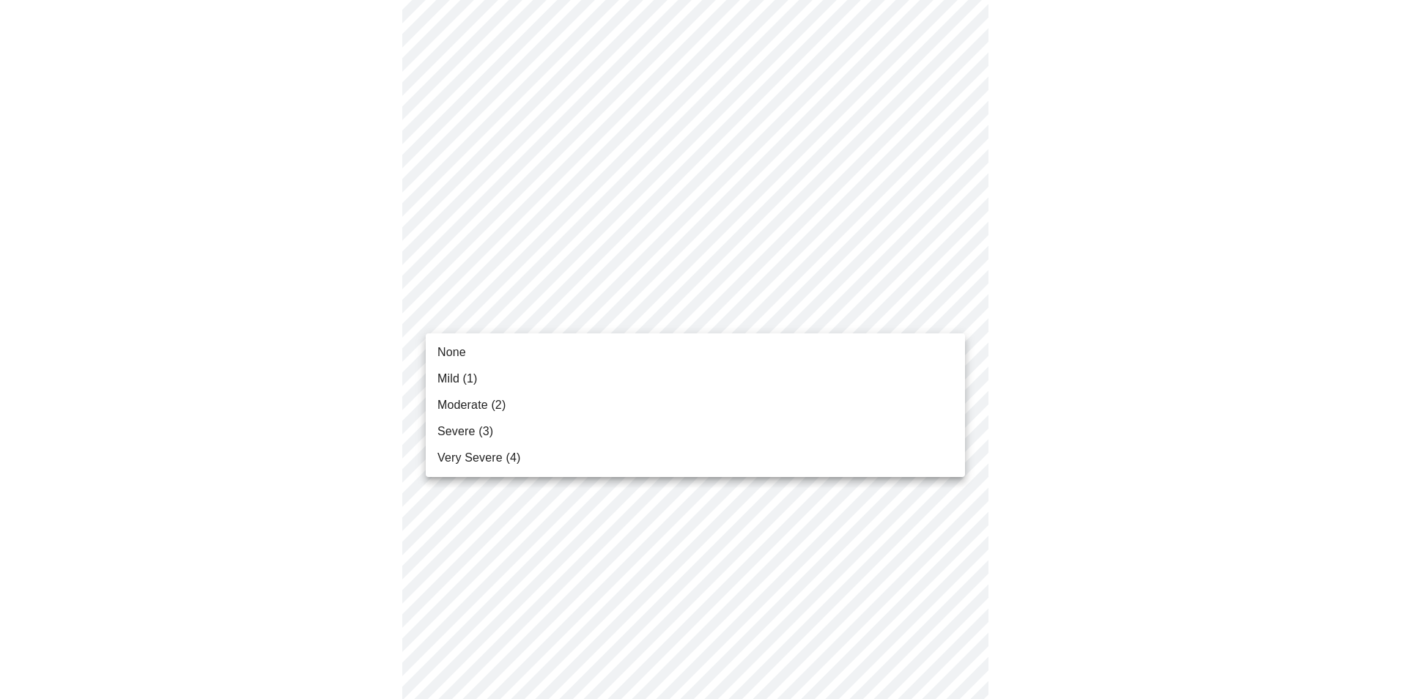
click at [744, 320] on body "MyMenopauseRx Appointments Messaging Labs Uploads Medications Community Refer a…" at bounding box center [700, 259] width 1389 height 1826
click at [488, 399] on span "Moderate (2)" at bounding box center [471, 405] width 68 height 18
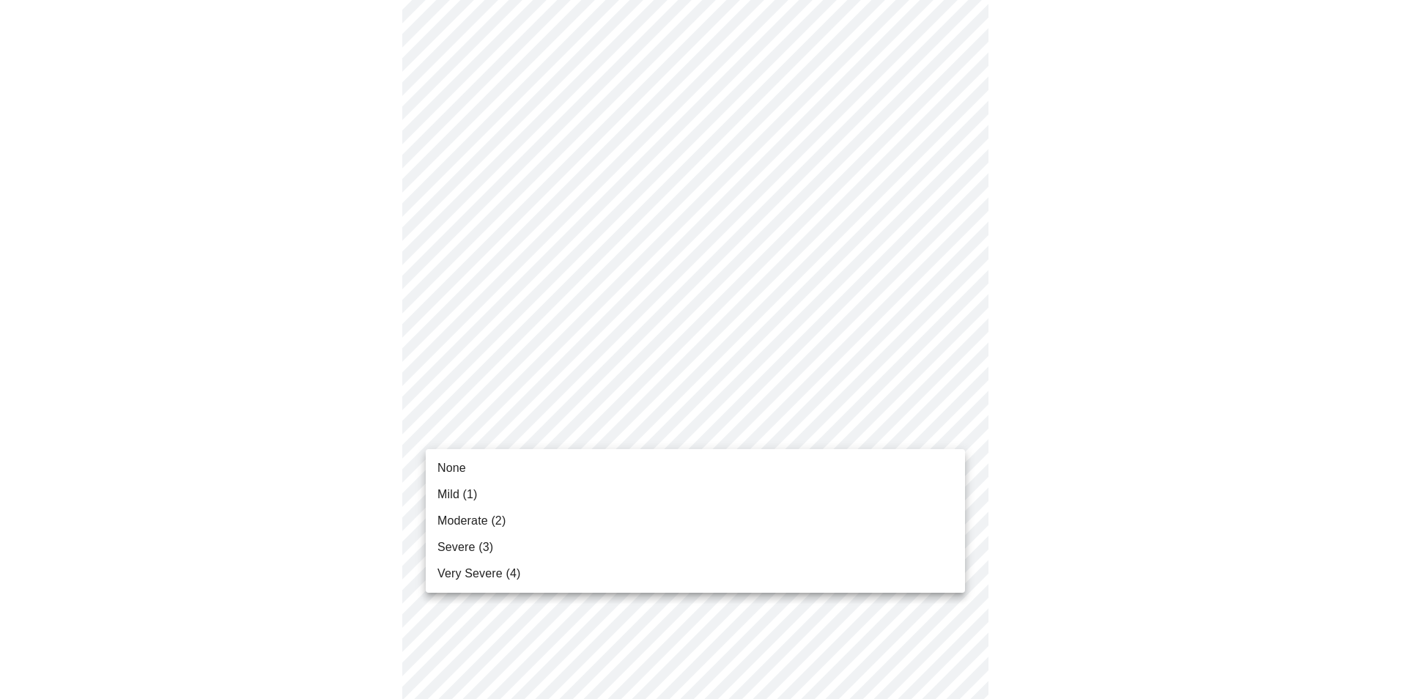
click at [736, 438] on body "MyMenopauseRx Appointments Messaging Labs Uploads Medications Community Refer a…" at bounding box center [700, 249] width 1389 height 1806
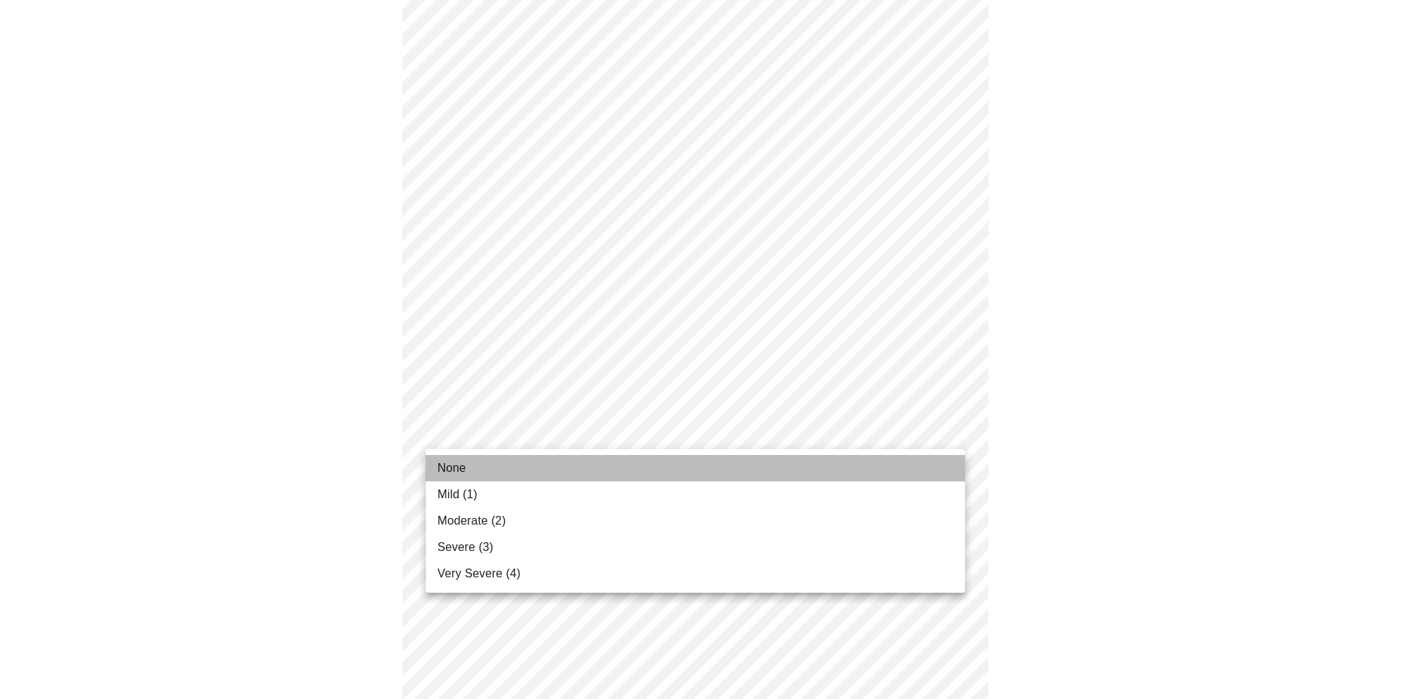
click at [463, 471] on span "None" at bounding box center [451, 468] width 29 height 18
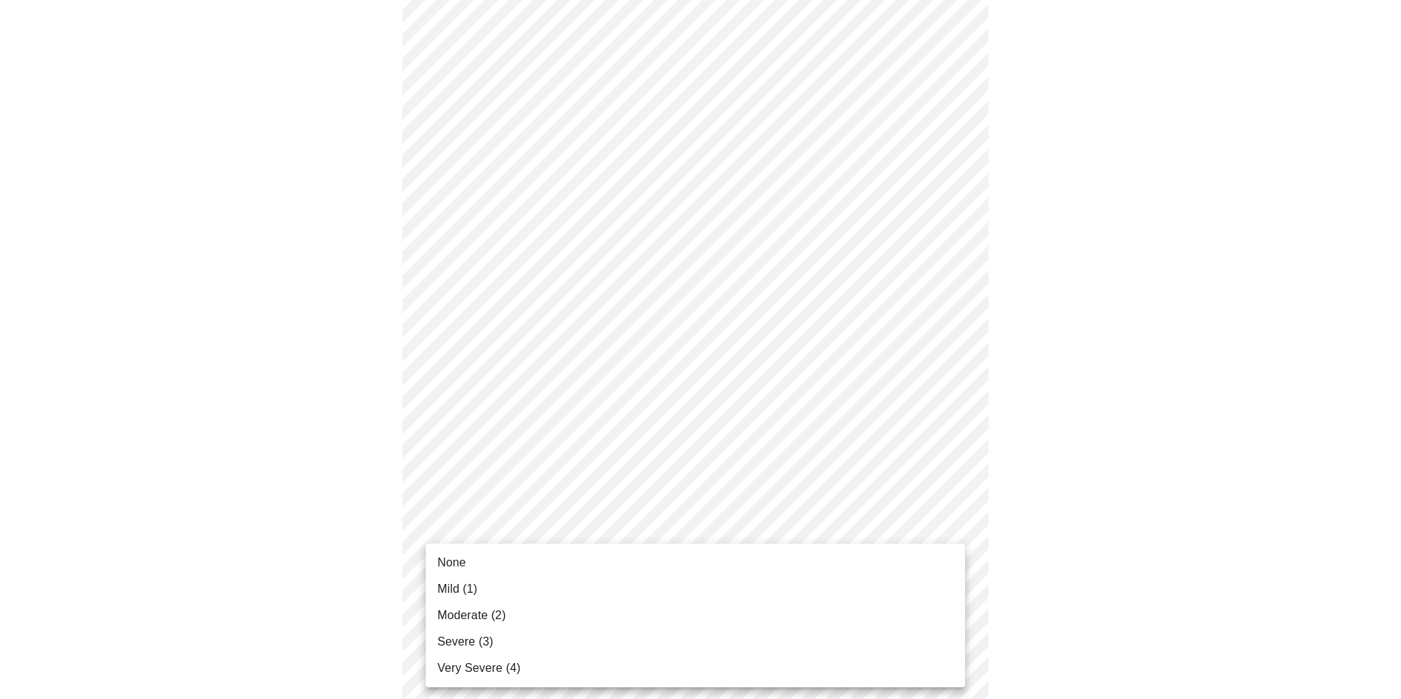
click at [695, 558] on body "MyMenopauseRx Appointments Messaging Labs Uploads Medications Community Refer a…" at bounding box center [700, 238] width 1389 height 1785
click at [485, 612] on span "Moderate (2)" at bounding box center [471, 616] width 68 height 18
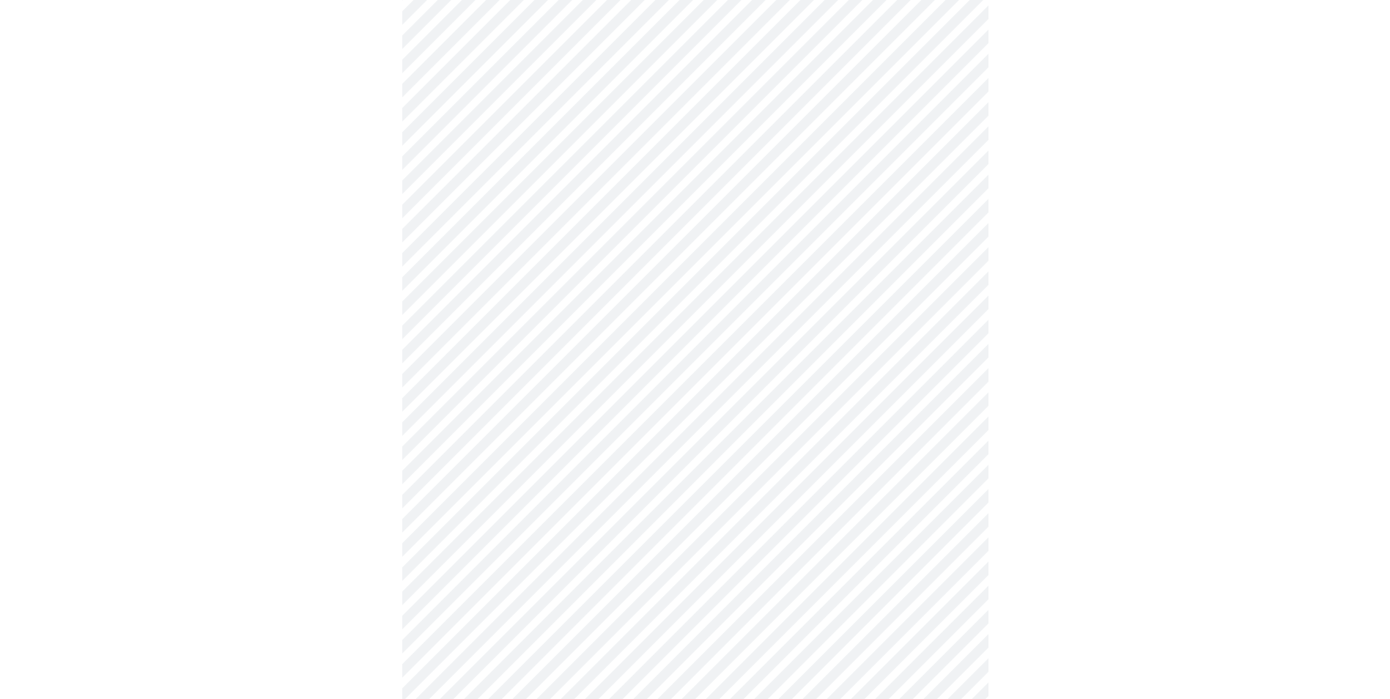
scroll to position [953, 0]
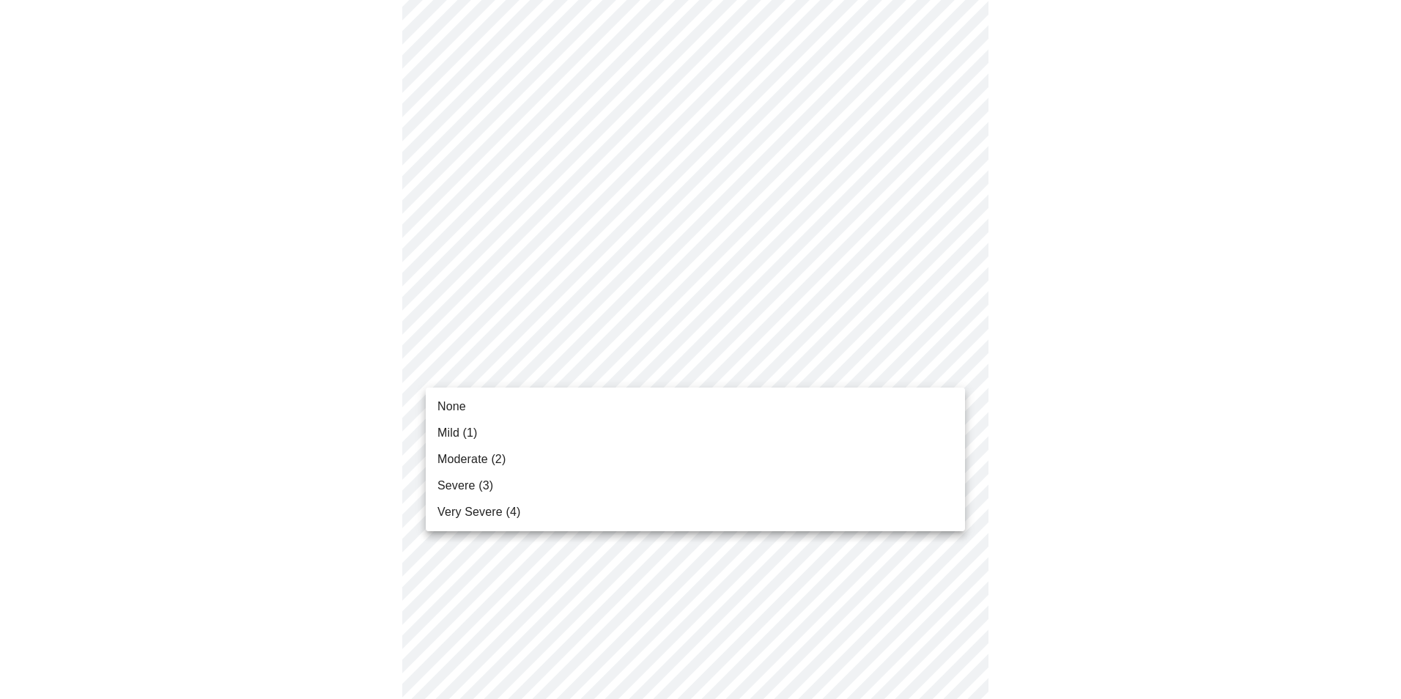
click at [464, 435] on span "Mild (1)" at bounding box center [457, 433] width 40 height 18
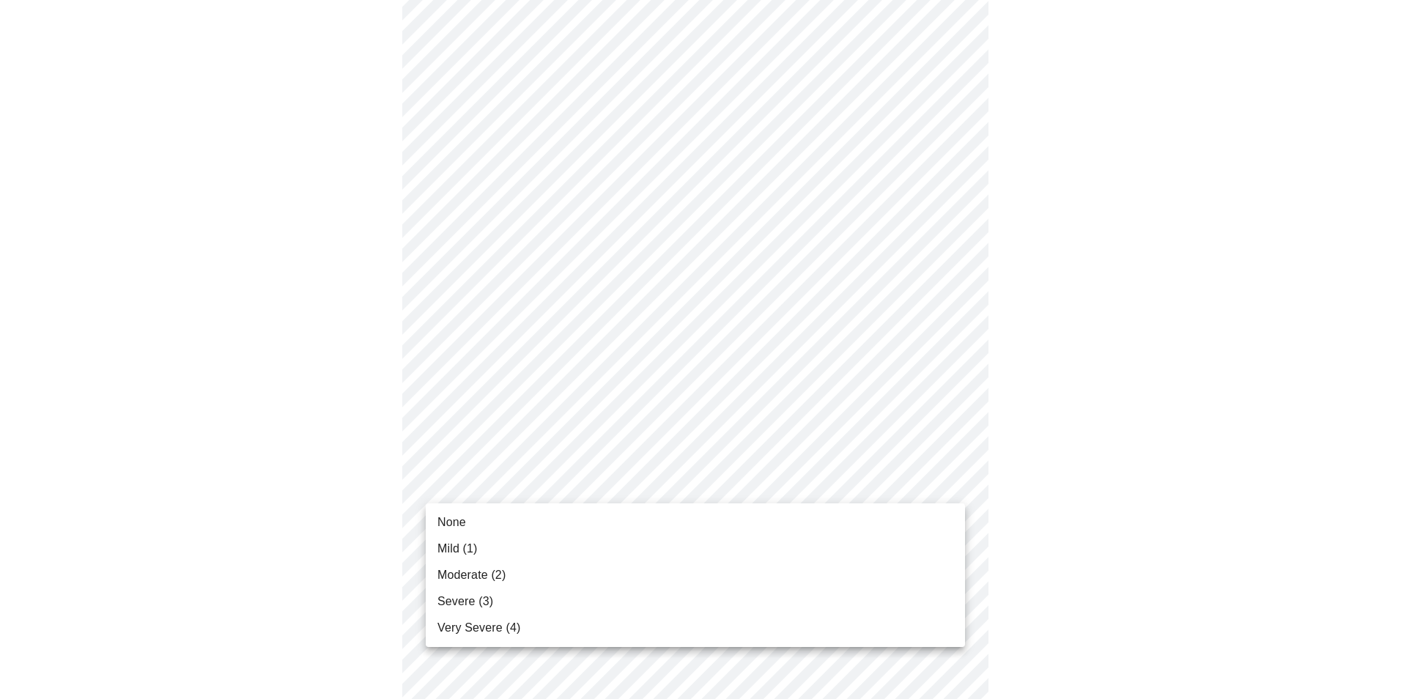
click at [494, 579] on span "Moderate (2)" at bounding box center [471, 575] width 68 height 18
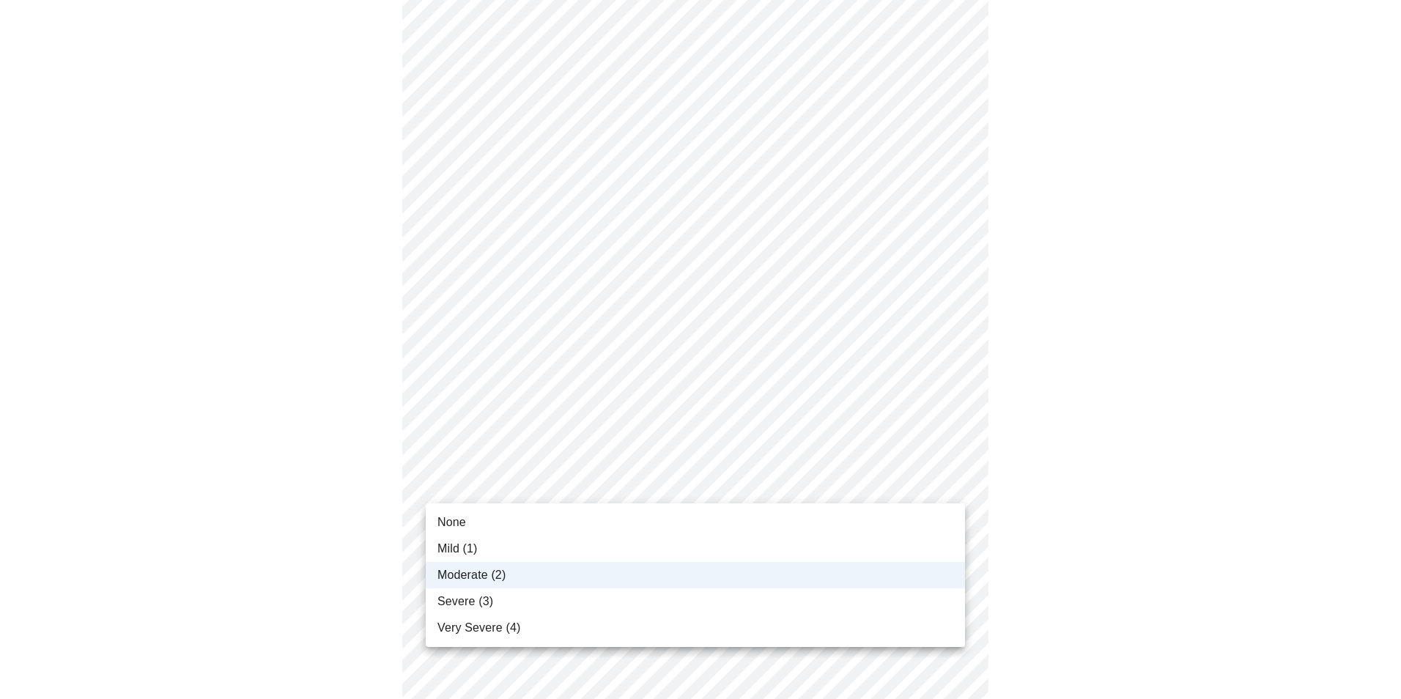
click at [1035, 518] on div at bounding box center [700, 349] width 1401 height 699
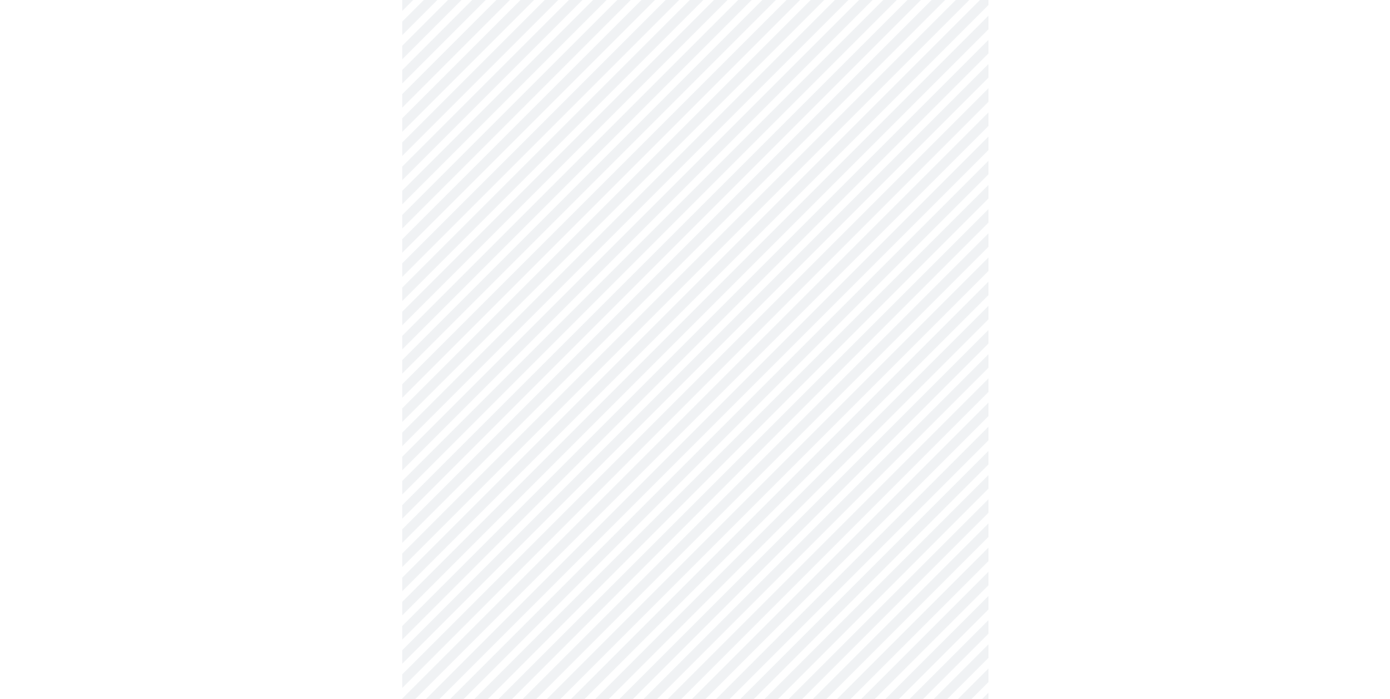
scroll to position [513, 0]
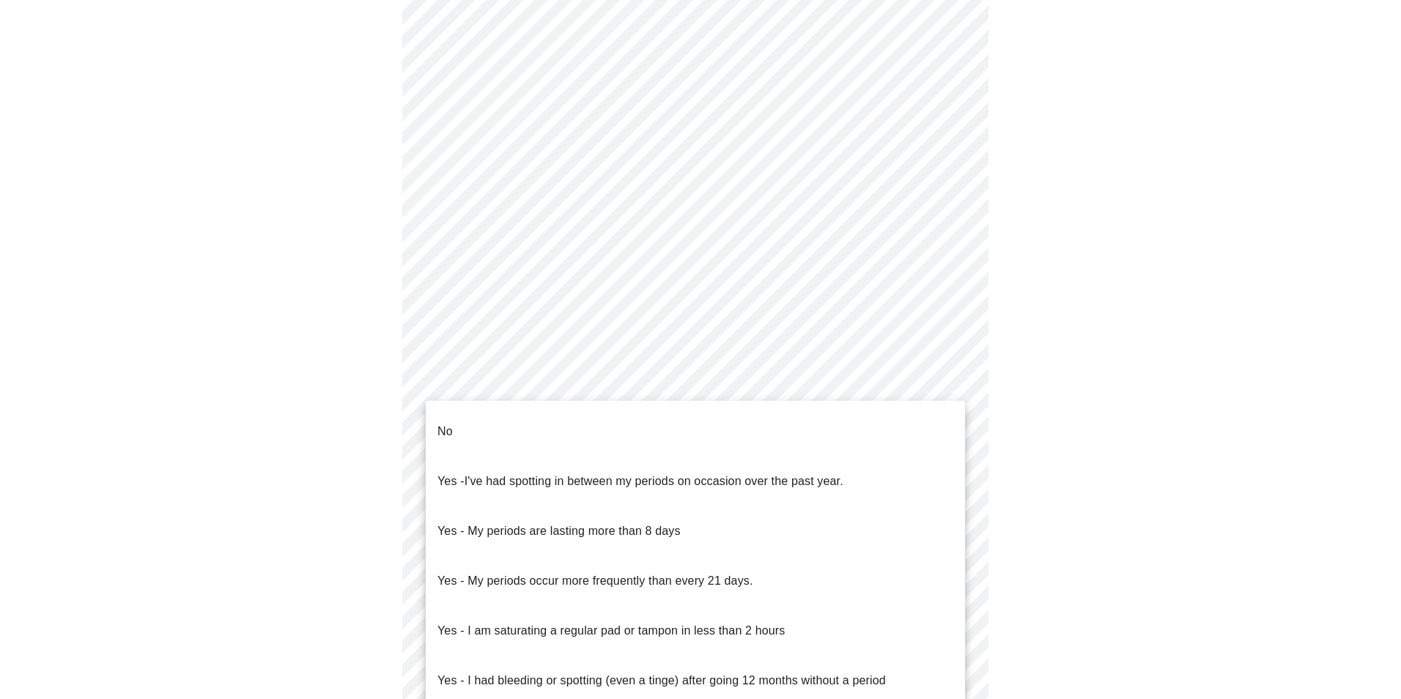
click at [734, 381] on body "MyMenopauseRx Appointments Messaging Labs Uploads Medications Community Refer a…" at bounding box center [700, 216] width 1389 height 1447
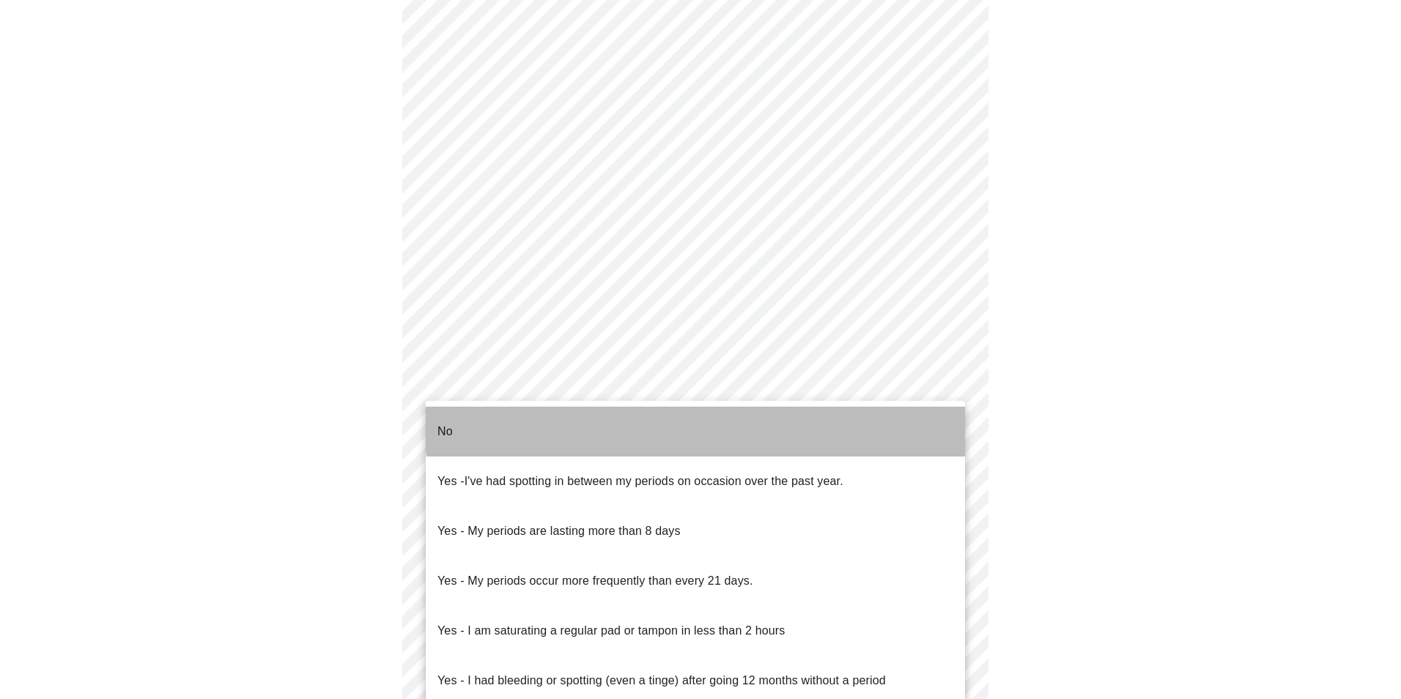
click at [711, 416] on li "No" at bounding box center [695, 432] width 539 height 50
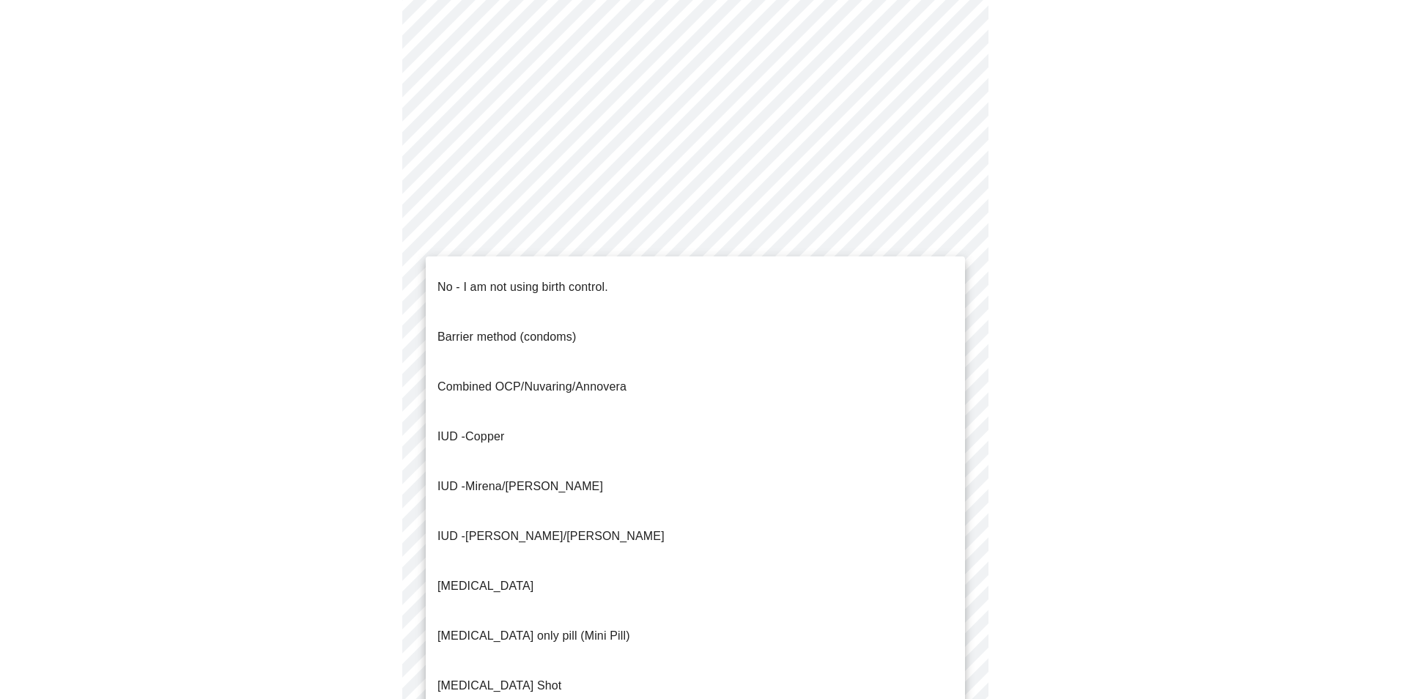
click at [709, 482] on body "MyMenopauseRx Appointments Messaging Labs Uploads Medications Community Refer a…" at bounding box center [700, 212] width 1389 height 1438
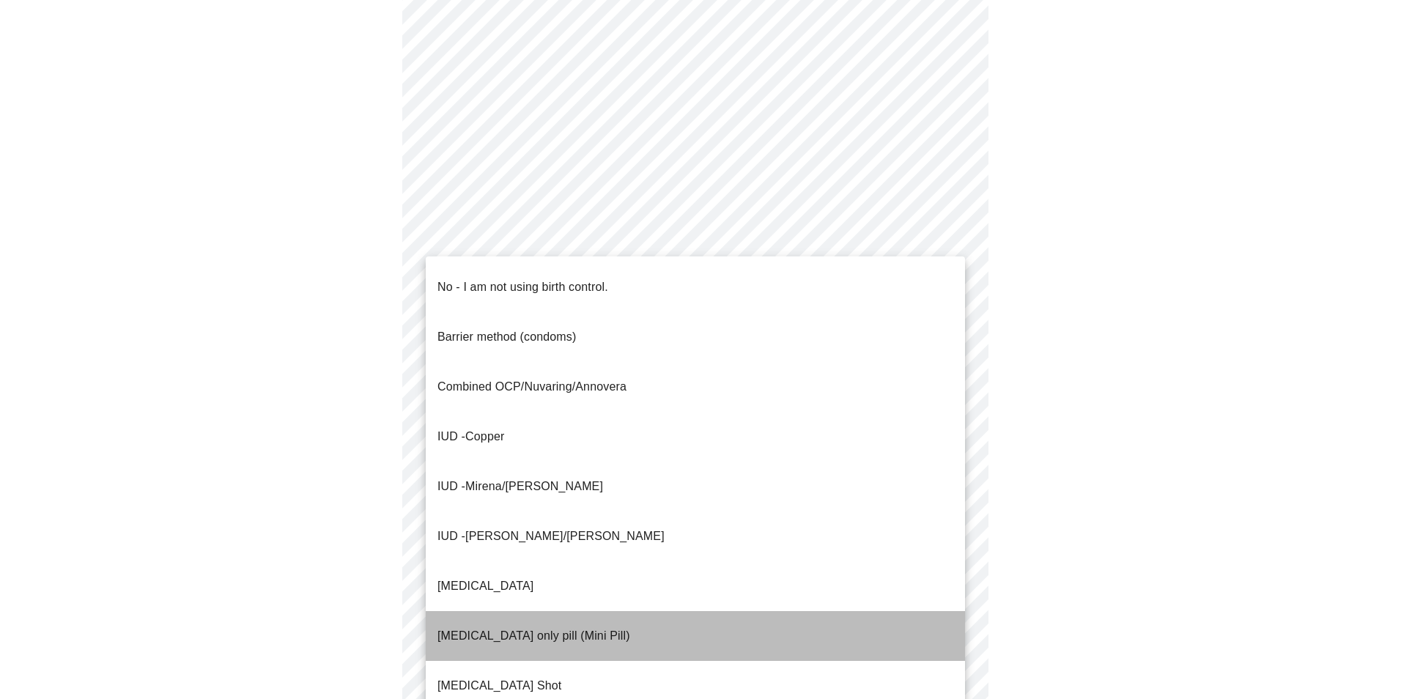
click at [560, 627] on p "Progesterone only pill (Mini Pill)" at bounding box center [533, 636] width 193 height 18
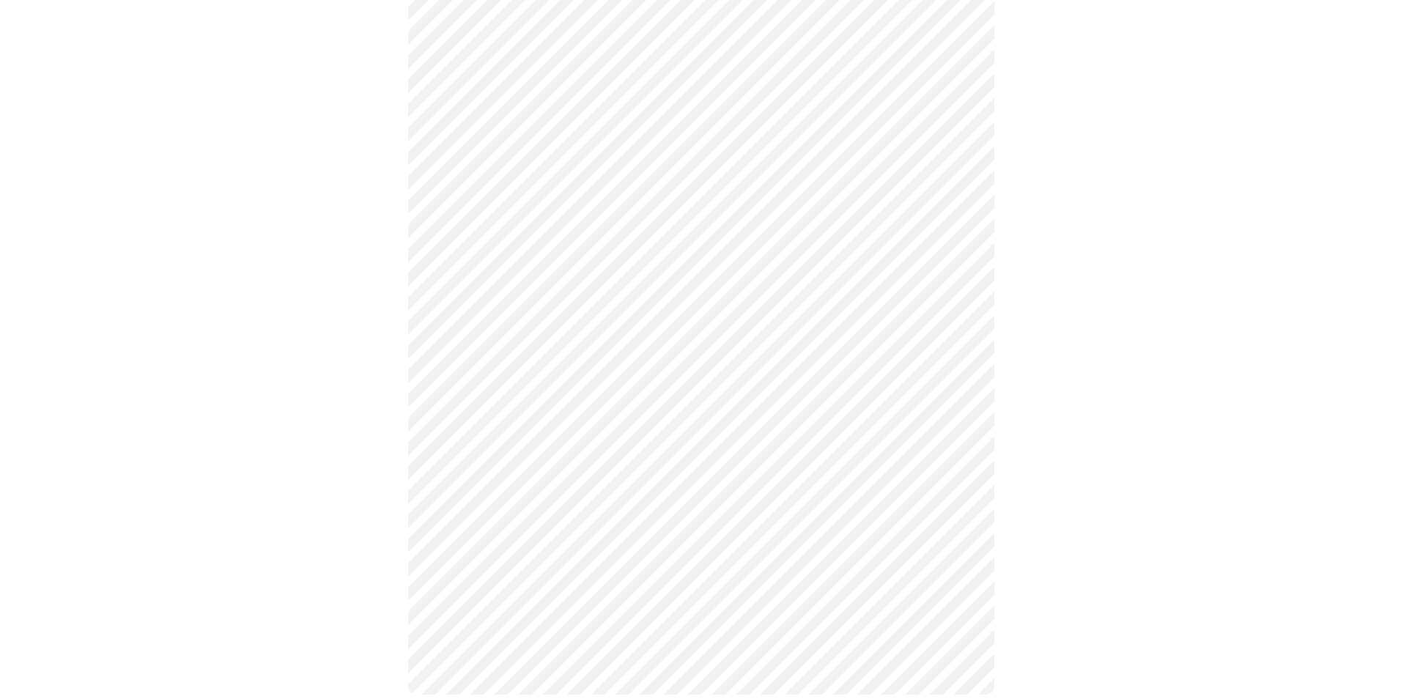
scroll to position [730, 0]
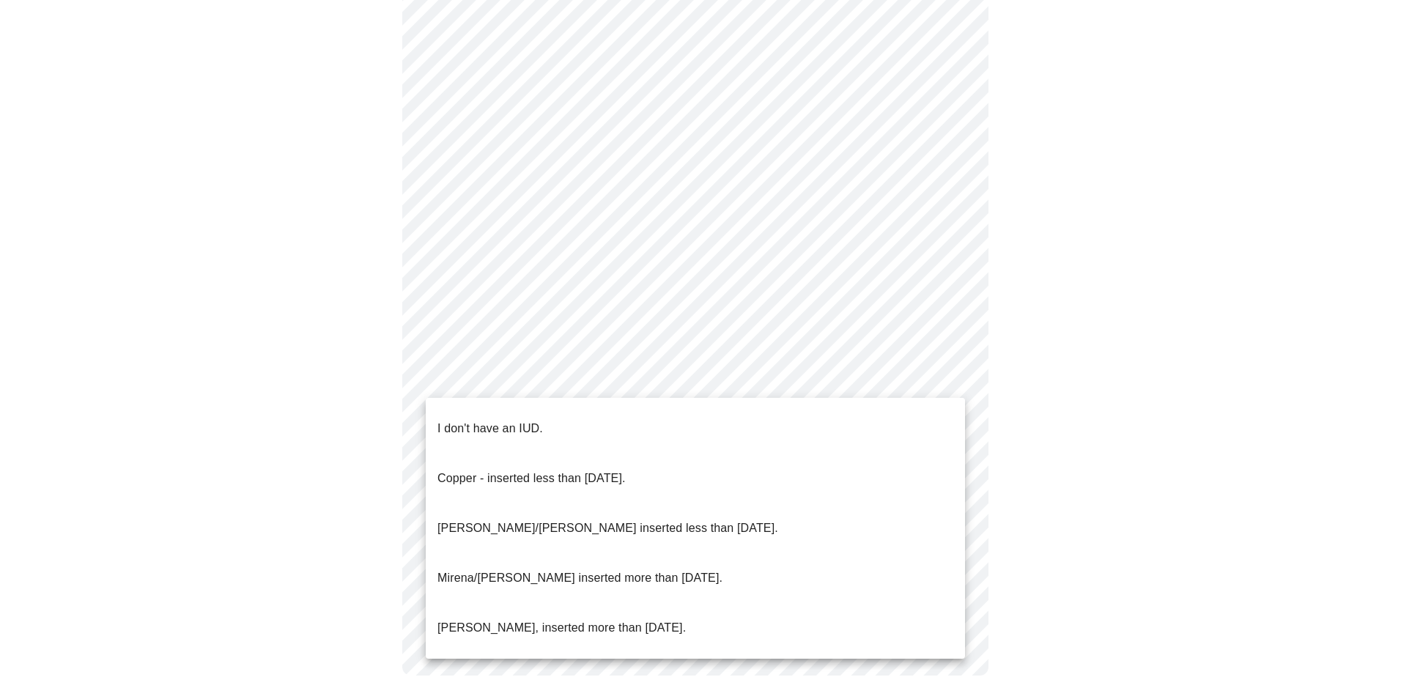
click at [590, 421] on li "I don't have an IUD." at bounding box center [695, 429] width 539 height 50
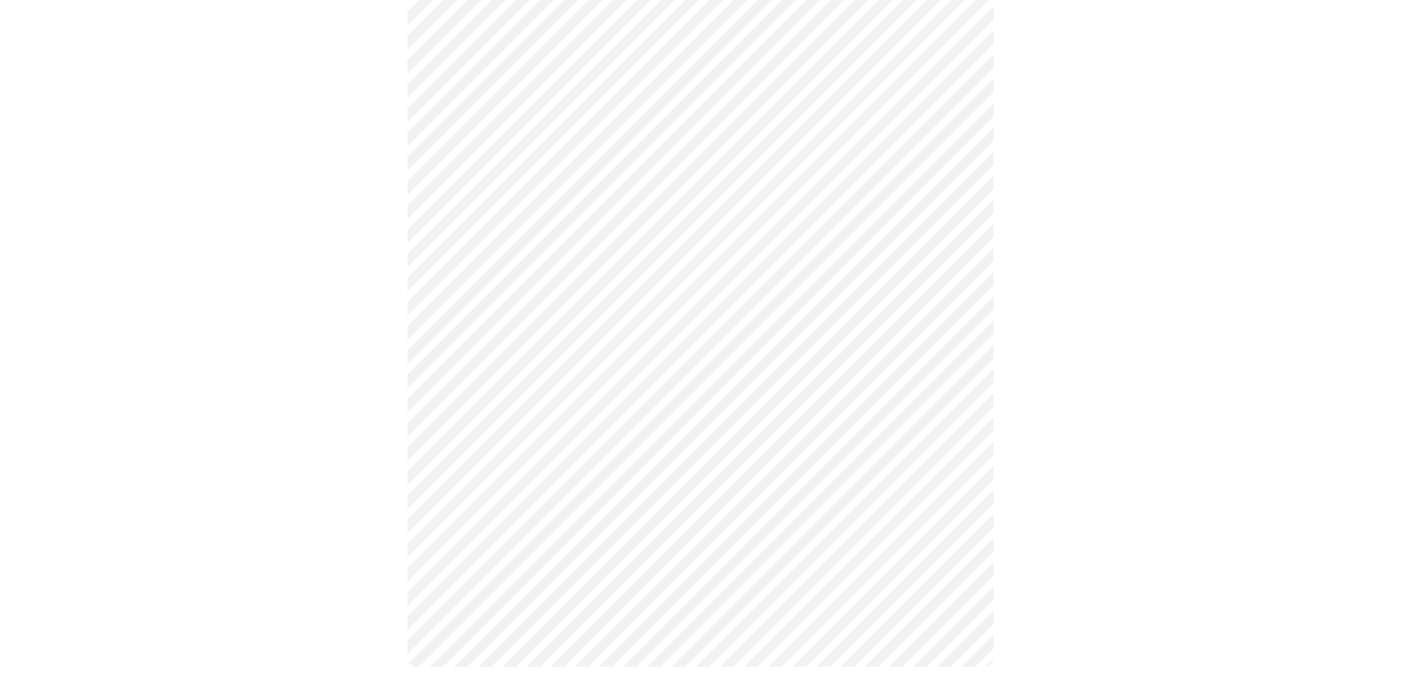
scroll to position [721, 0]
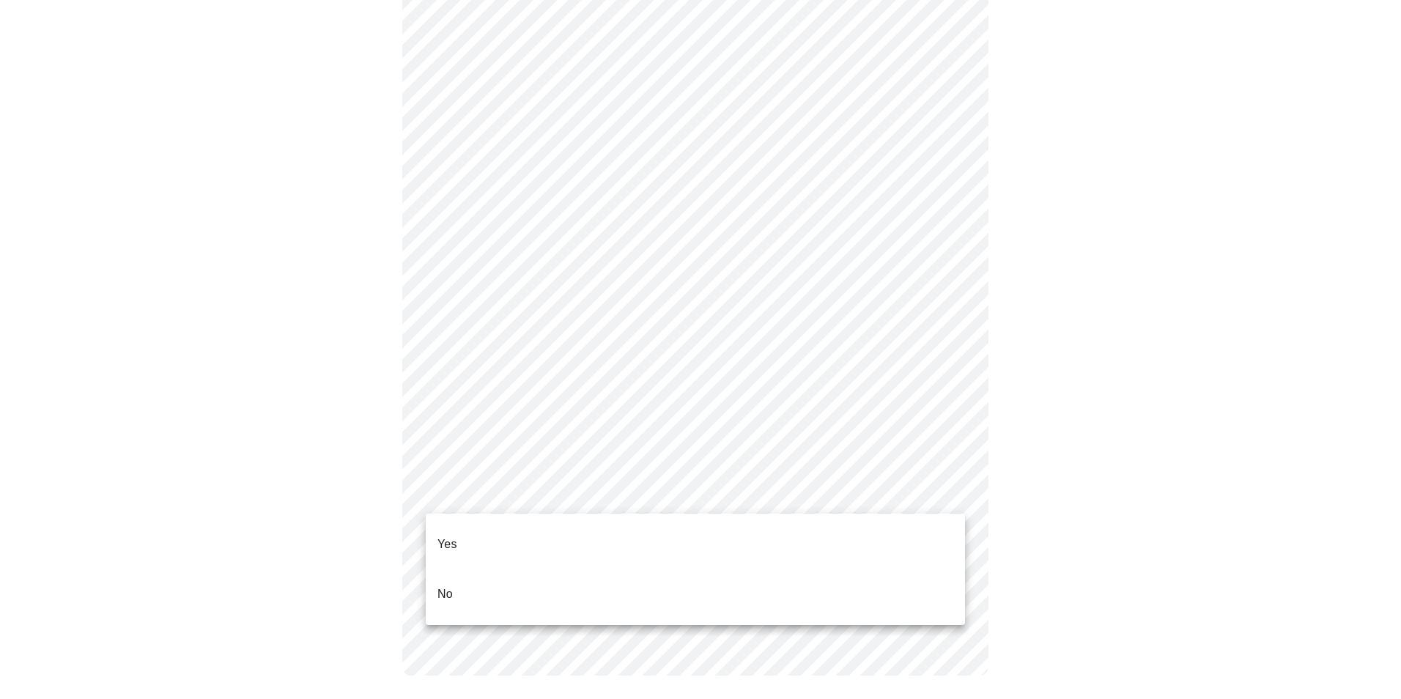
click at [468, 575] on li "No" at bounding box center [695, 594] width 539 height 50
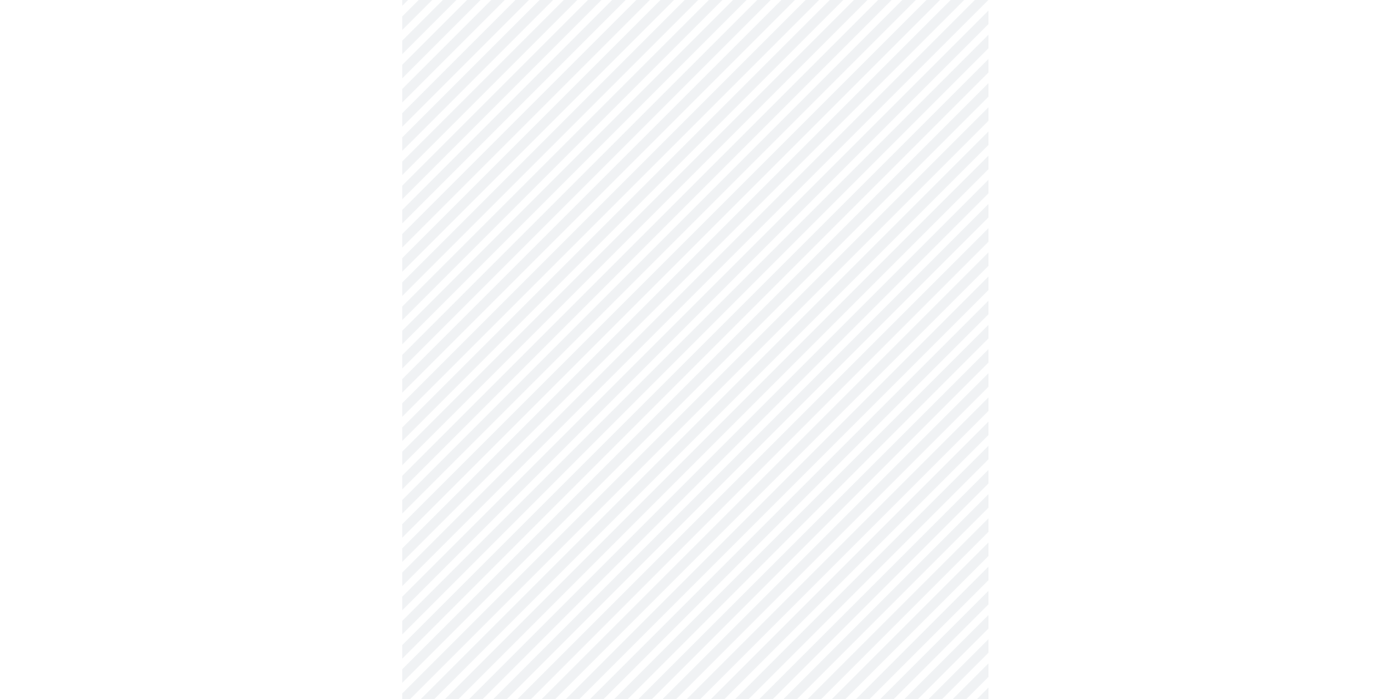
scroll to position [147, 0]
click at [832, 372] on body "MyMenopauseRx Appointments Messaging Labs Uploads Medications Community Refer a…" at bounding box center [700, 400] width 1389 height 1083
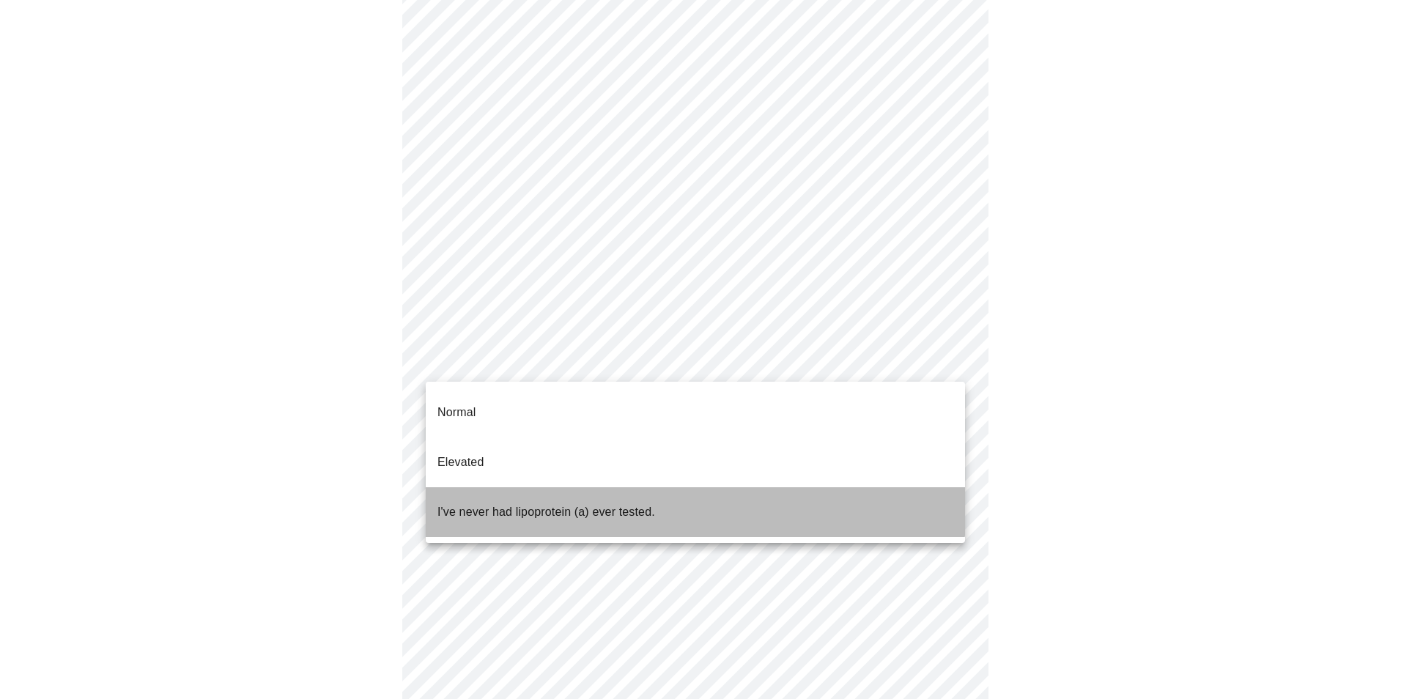
click at [583, 503] on p "I've never had lipoprotein (a) ever tested." at bounding box center [546, 512] width 218 height 18
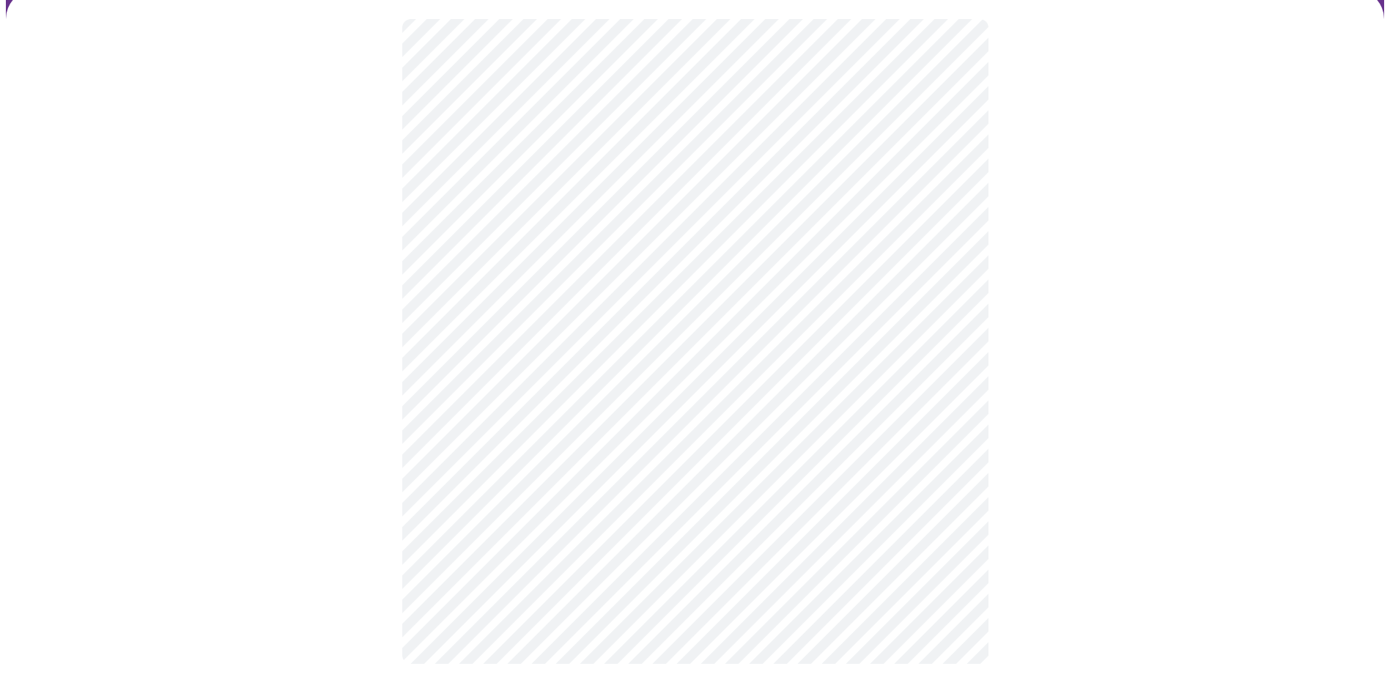
scroll to position [0, 0]
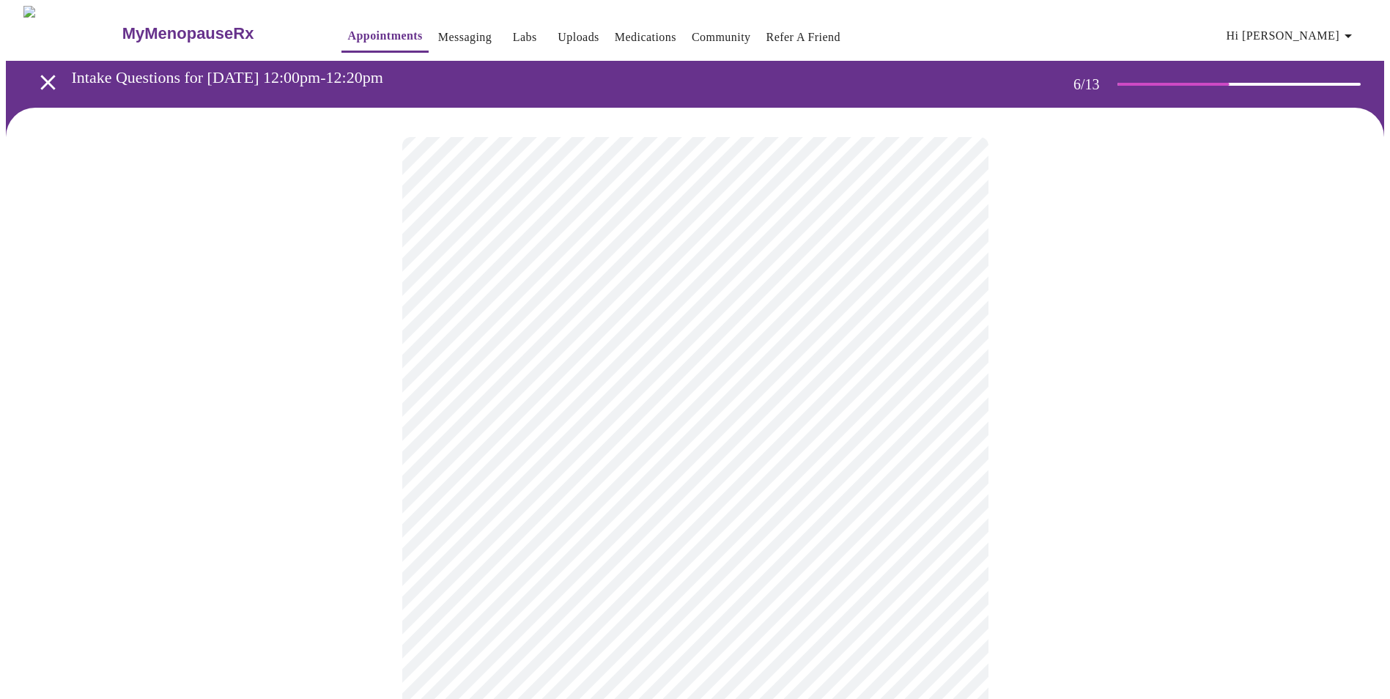
click at [1027, 551] on div at bounding box center [695, 444] width 1378 height 672
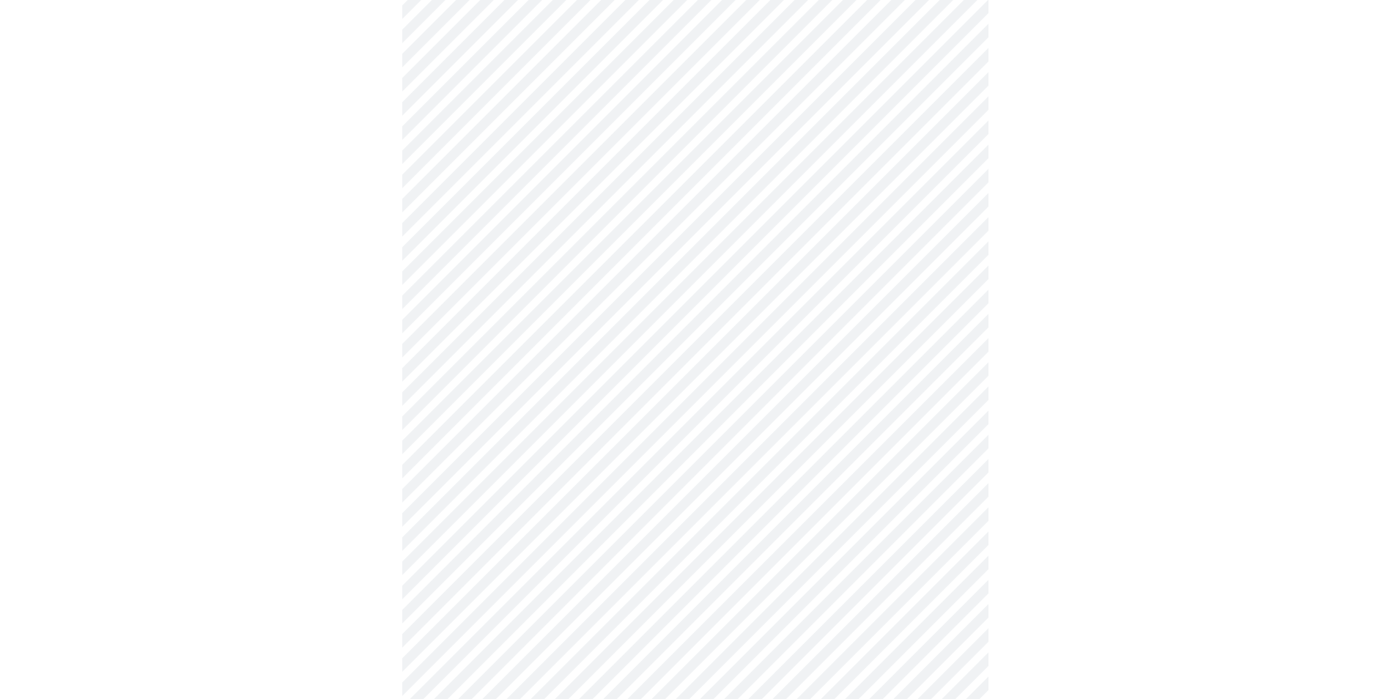
scroll to position [3591, 0]
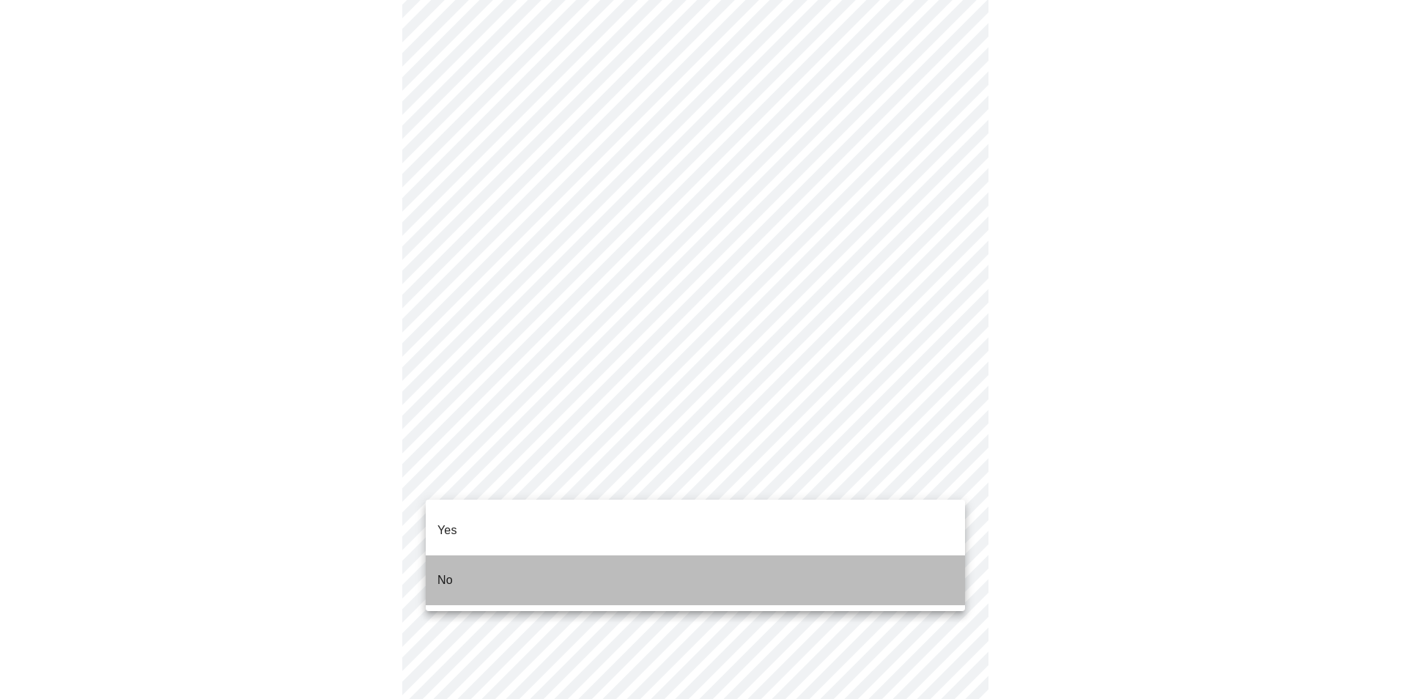
click at [442, 572] on p "No" at bounding box center [444, 581] width 15 height 18
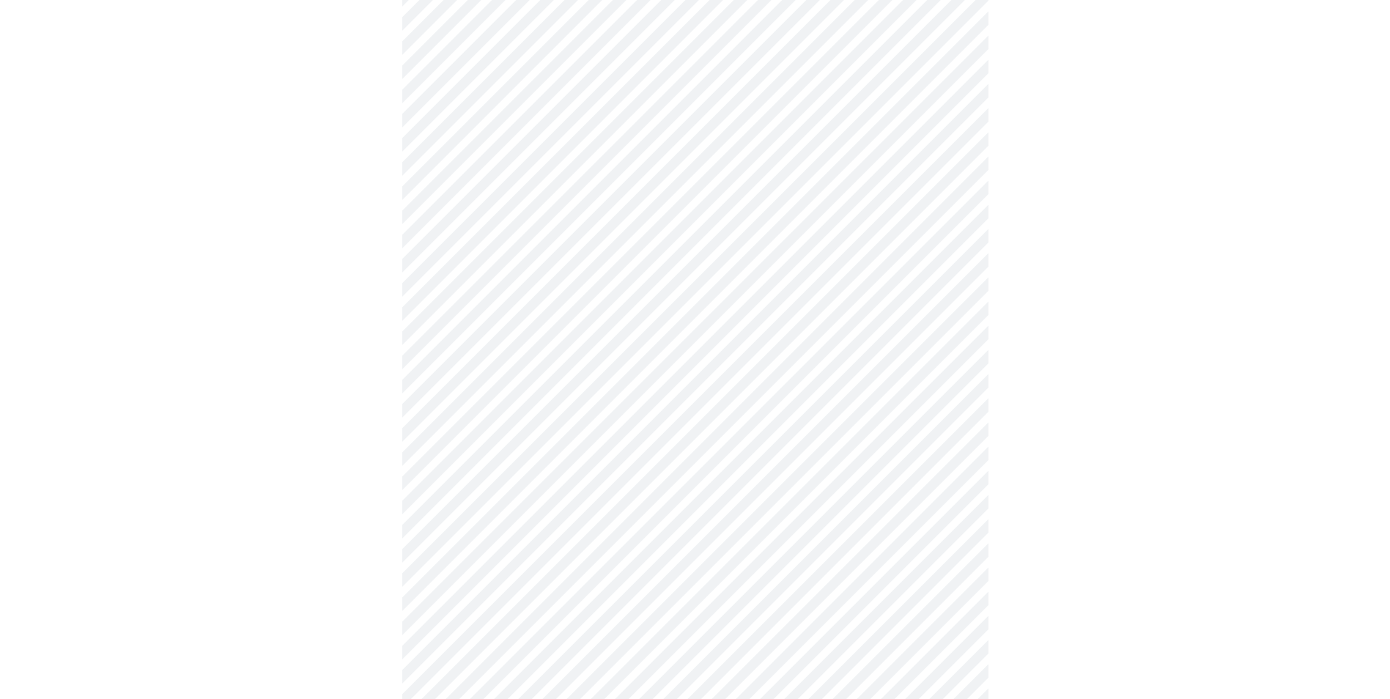
scroll to position [621, 0]
